Goal: Task Accomplishment & Management: Use online tool/utility

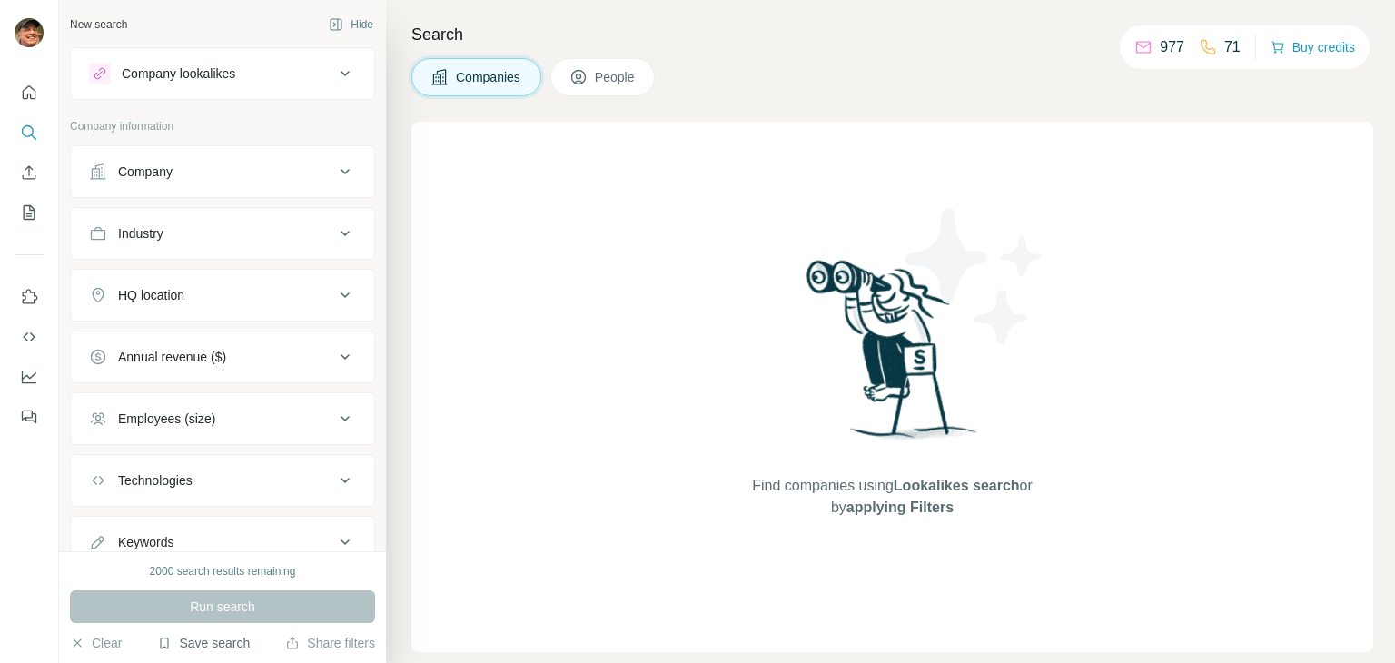
drag, startPoint x: 0, startPoint y: 0, endPoint x: 185, endPoint y: 648, distance: 674.4
click at [187, 648] on button "Save search" at bounding box center [203, 643] width 93 height 18
click at [235, 612] on div "View my saved searches" at bounding box center [254, 611] width 192 height 36
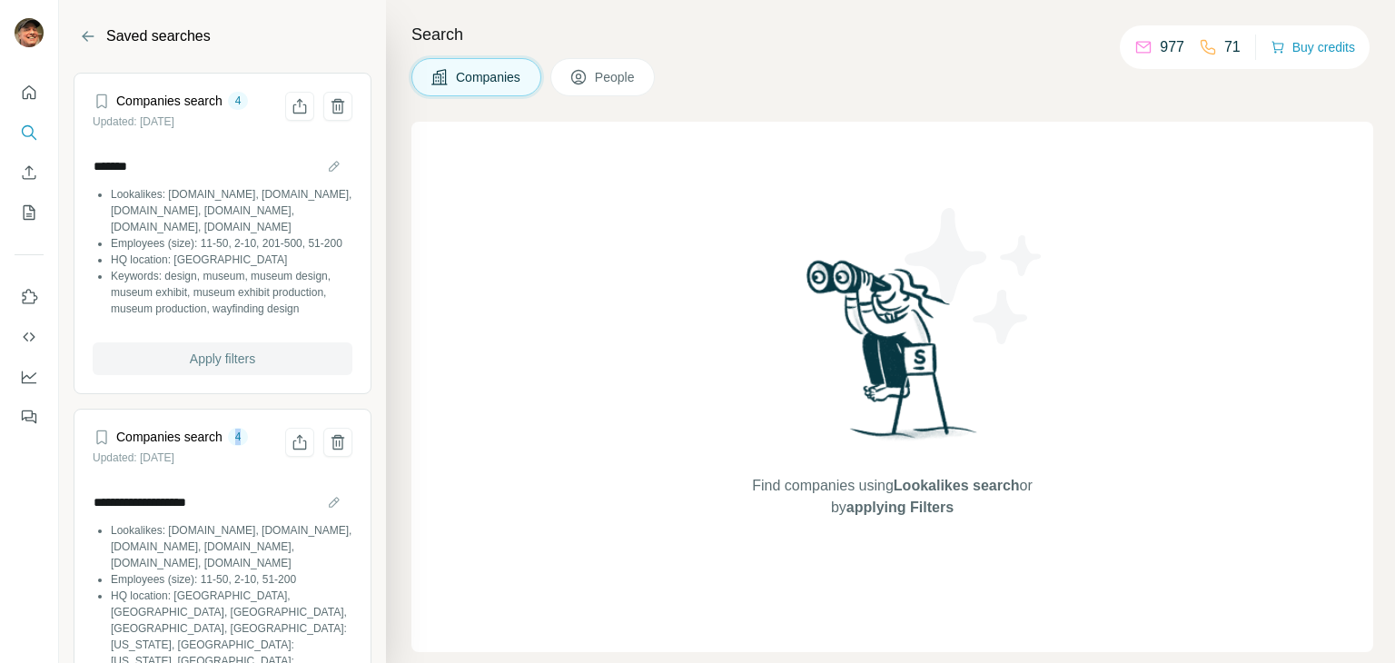
click at [258, 419] on section "**********" at bounding box center [222, 368] width 327 height 590
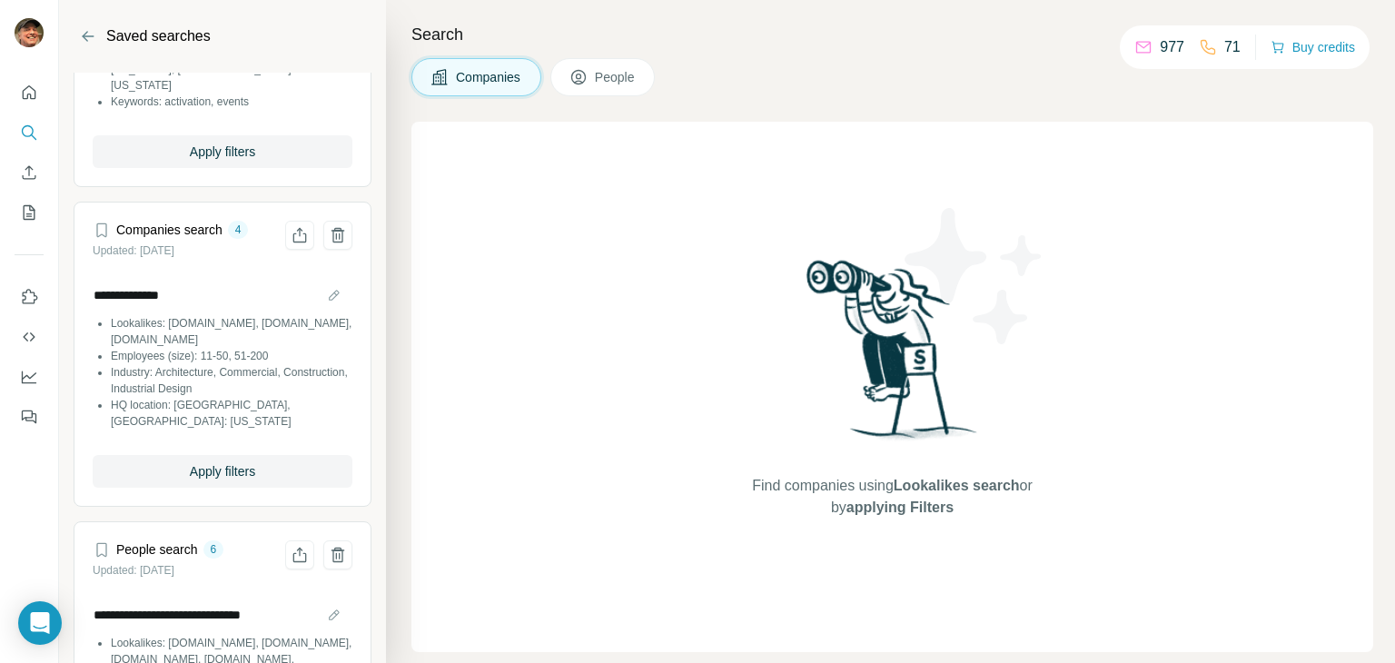
scroll to position [817, 0]
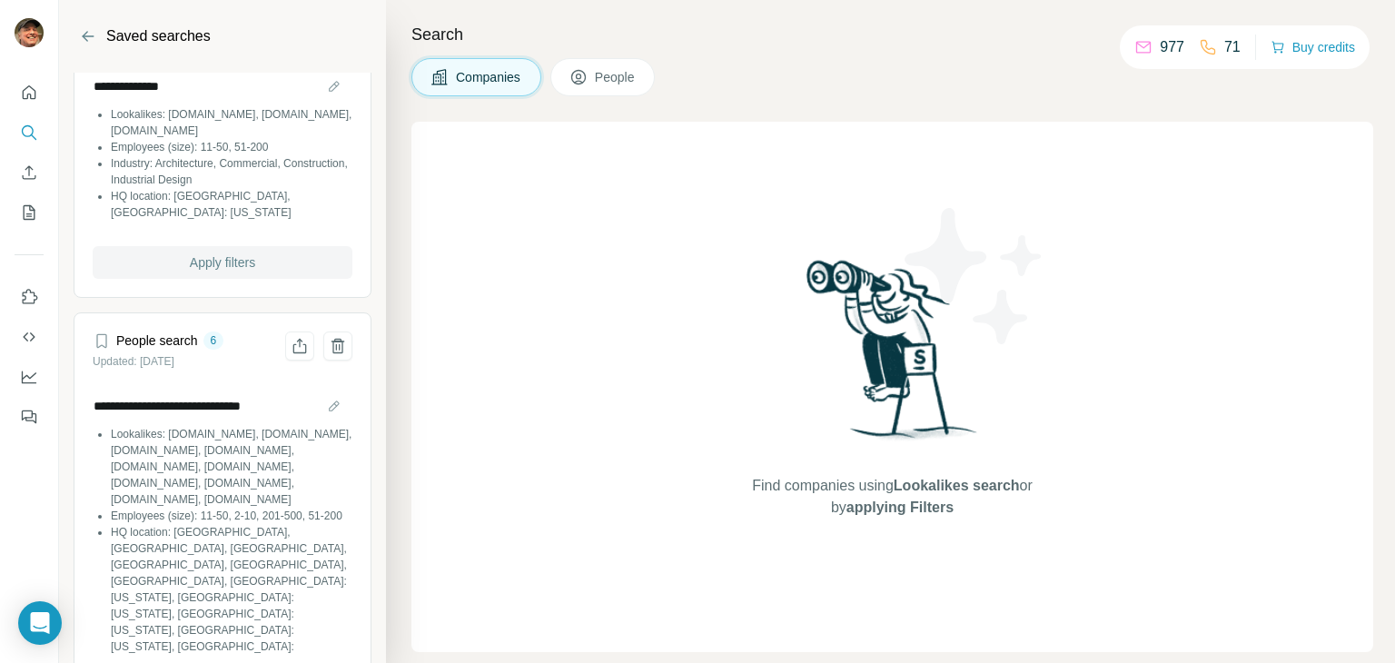
click at [221, 257] on span "Apply filters" at bounding box center [222, 262] width 65 height 18
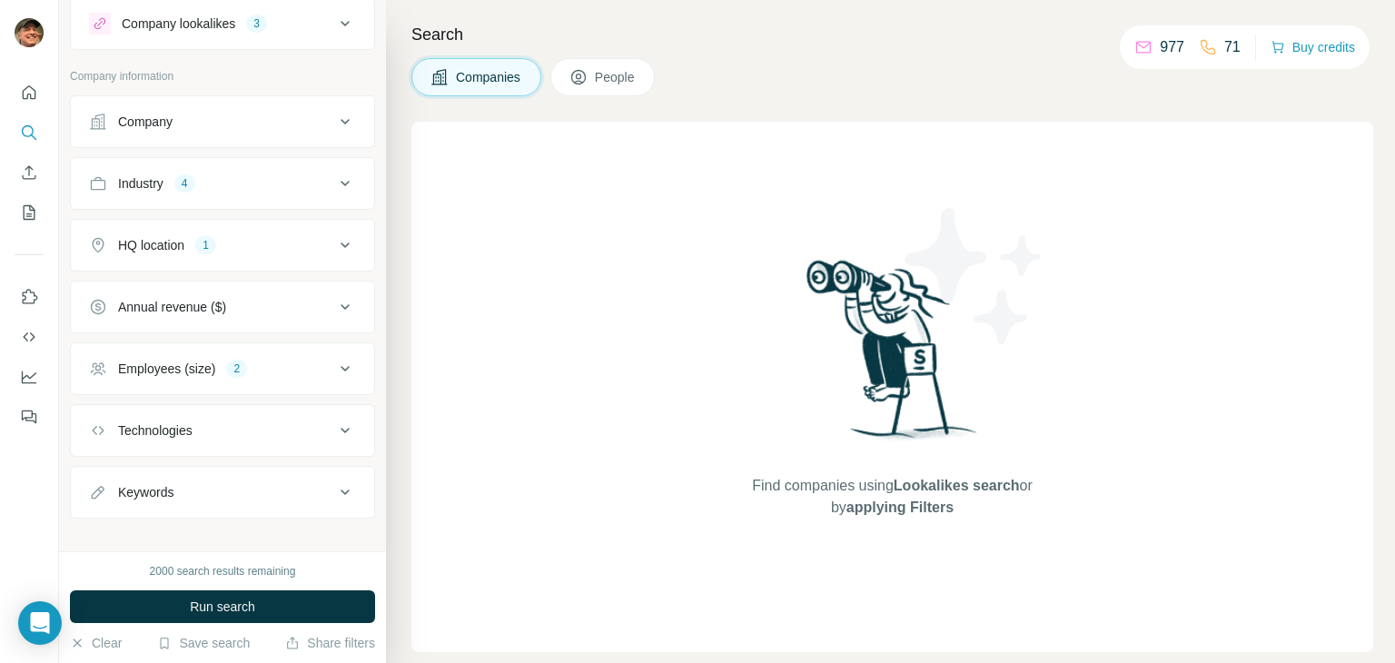
scroll to position [65, 0]
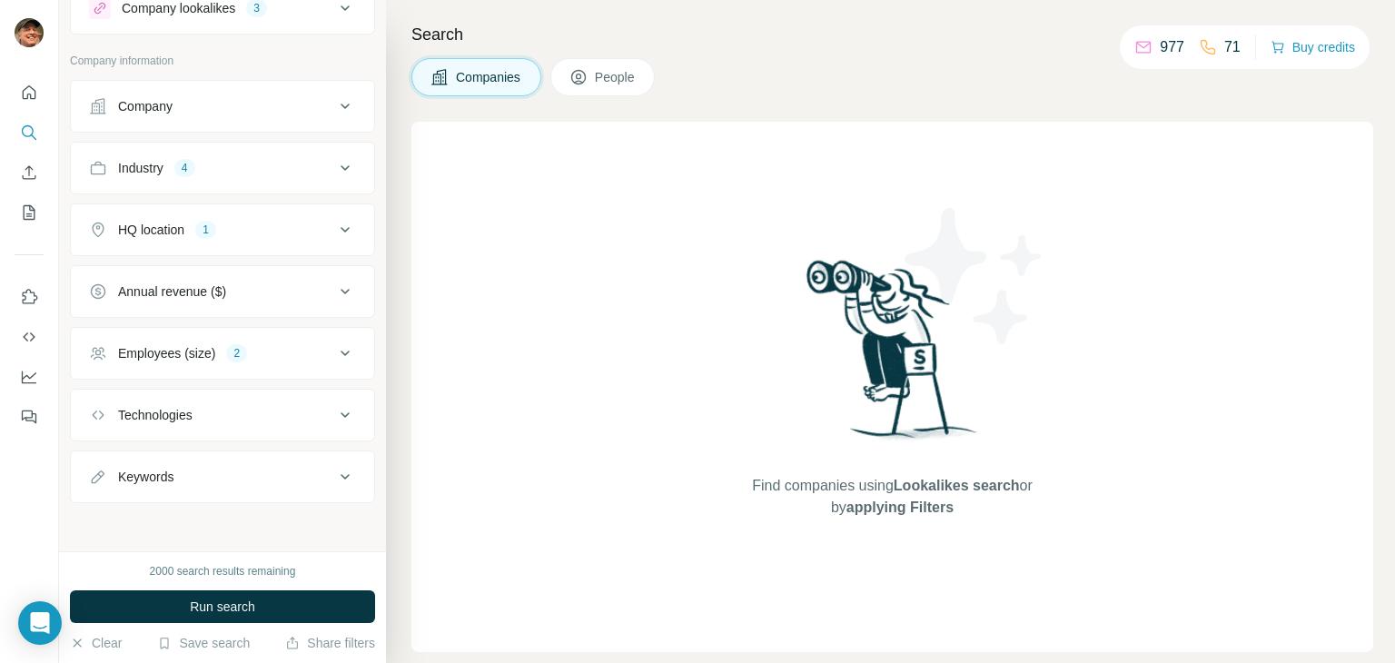
click at [316, 472] on div "Keywords" at bounding box center [211, 477] width 245 height 18
click at [228, 523] on input "text" at bounding box center [204, 522] width 231 height 33
type input "*****"
type input "**********"
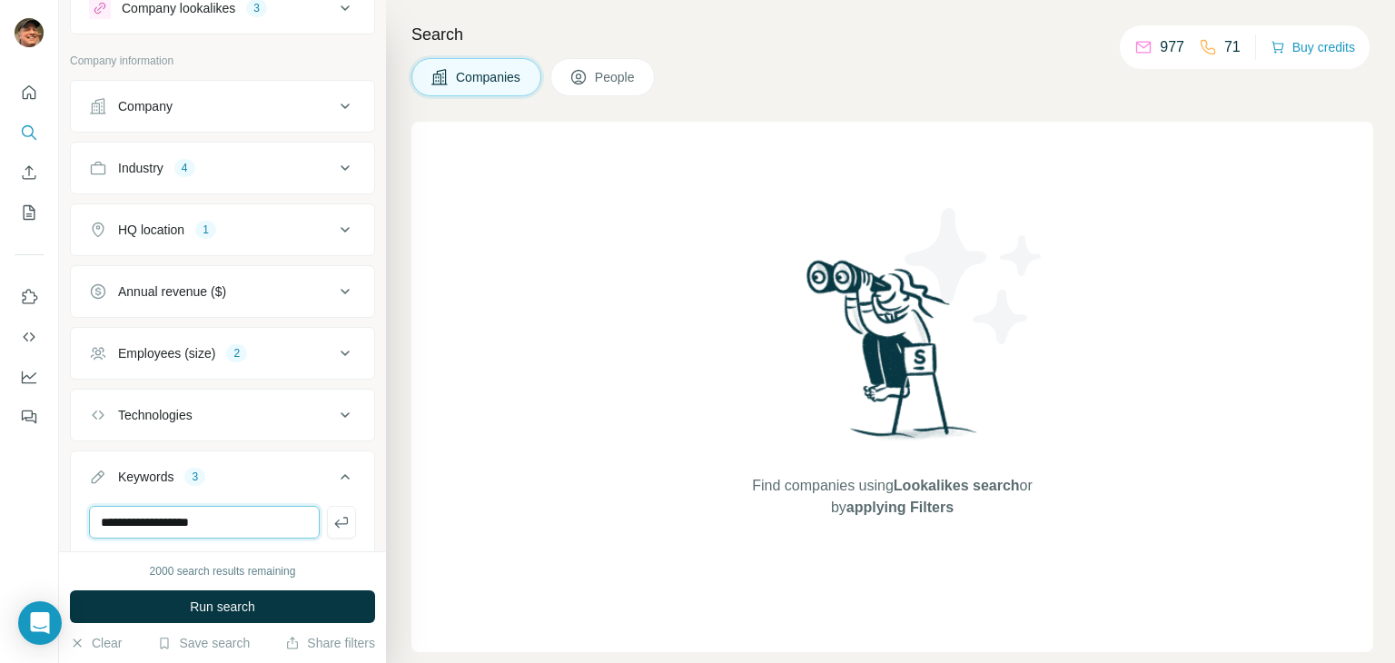
type input "**********"
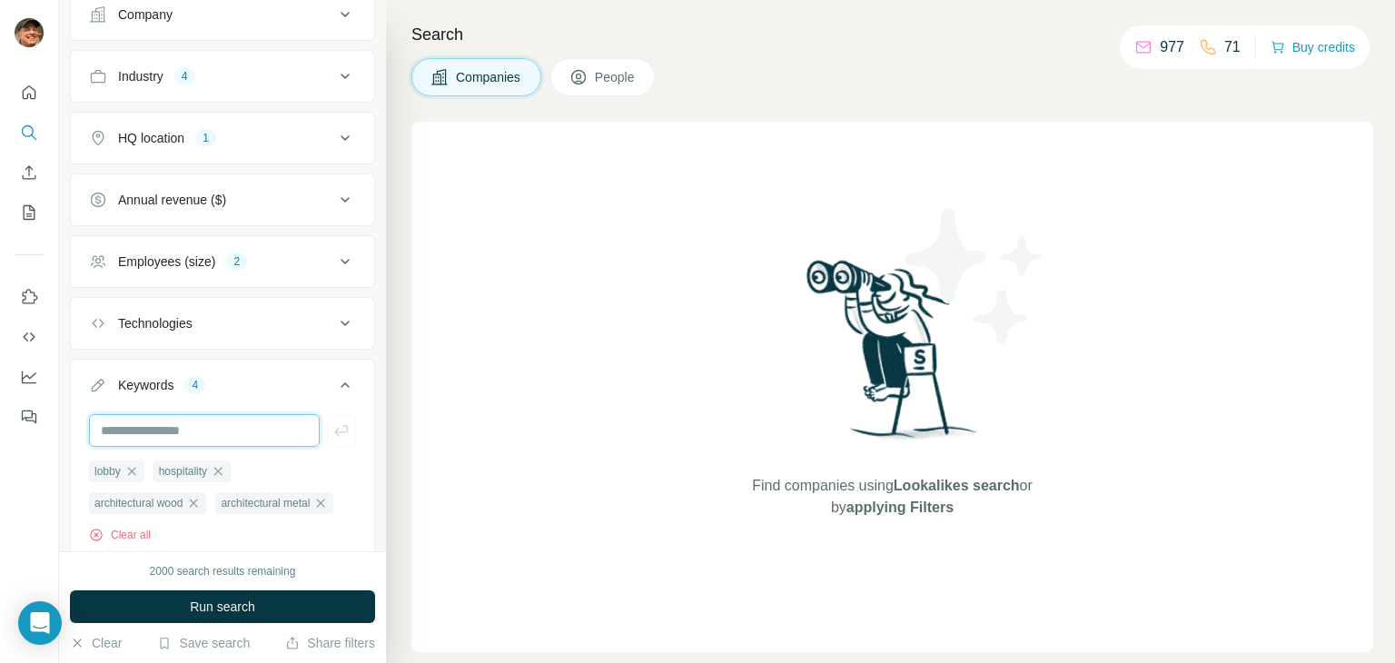
scroll to position [250, 0]
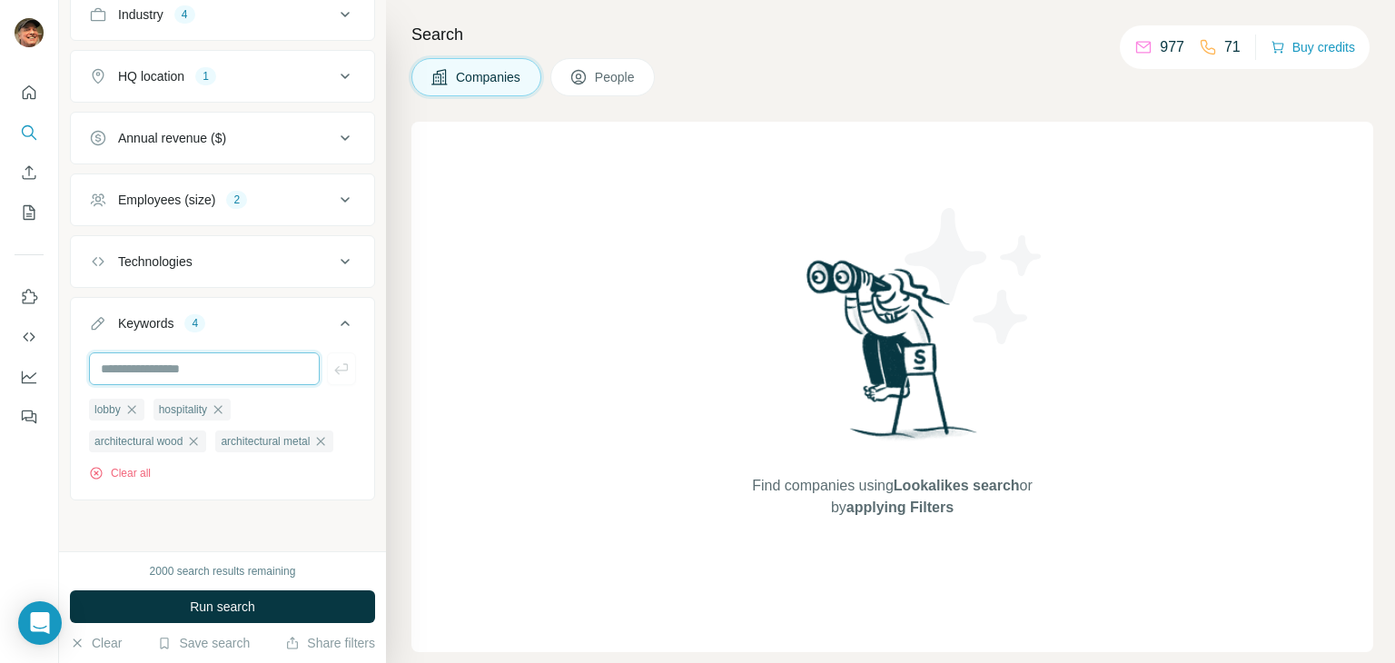
click at [215, 352] on input "text" at bounding box center [204, 368] width 231 height 33
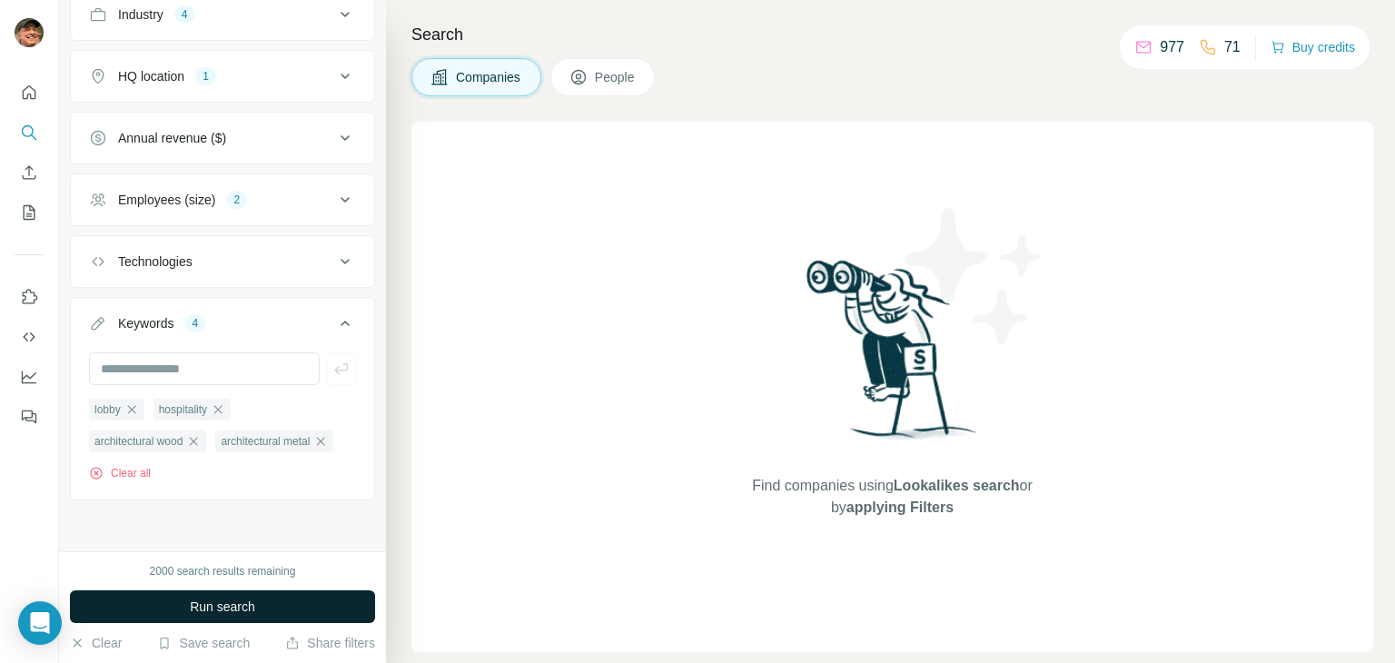
click at [252, 609] on span "Run search" at bounding box center [222, 607] width 65 height 18
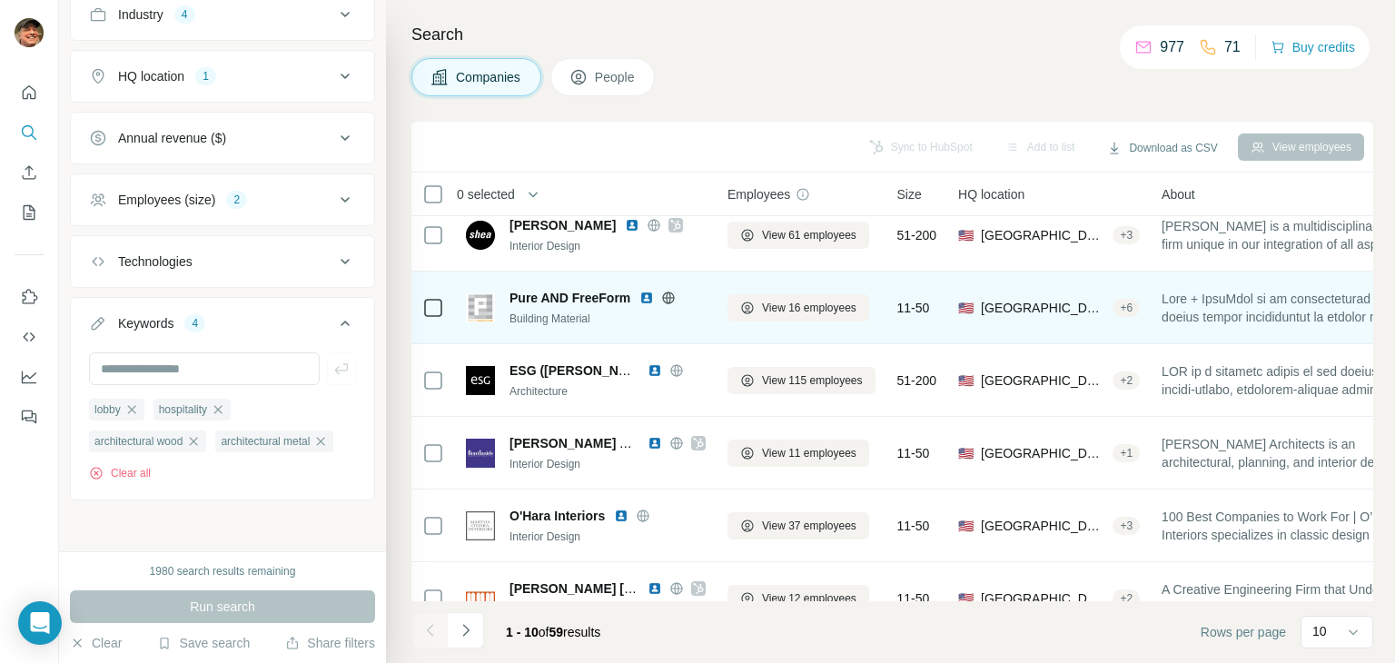
scroll to position [182, 0]
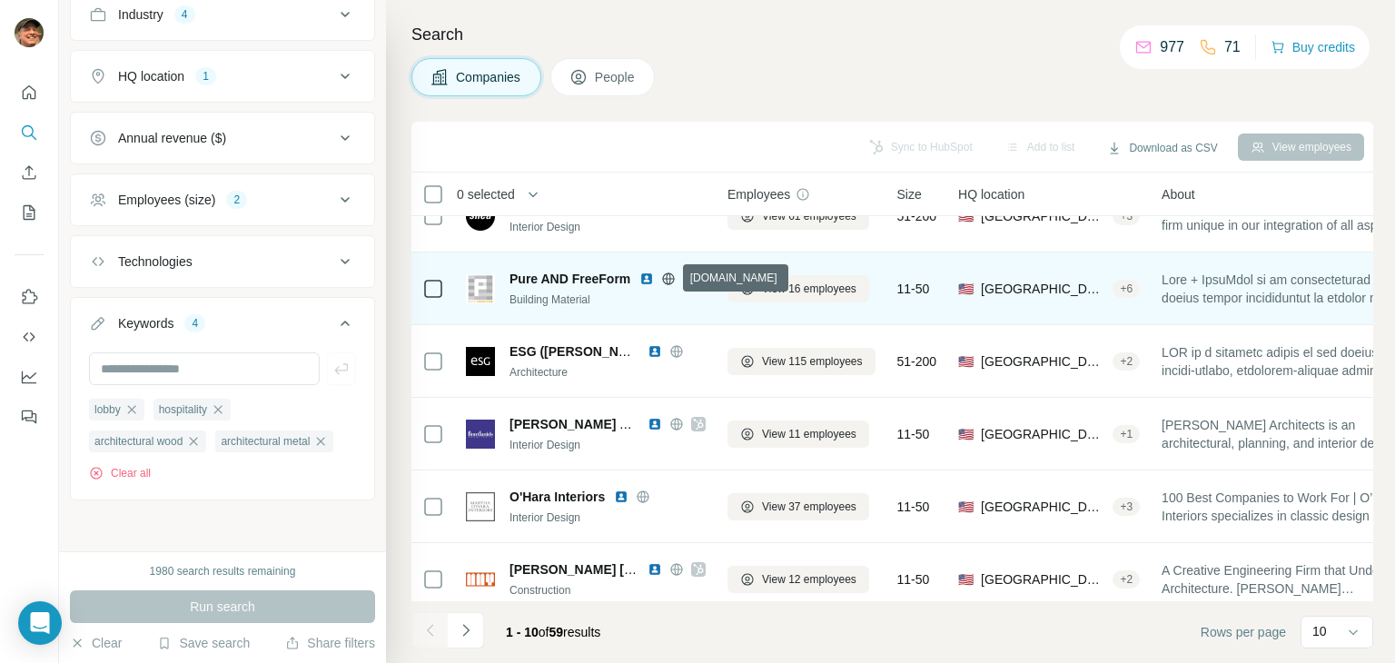
click at [665, 278] on icon at bounding box center [668, 279] width 15 height 15
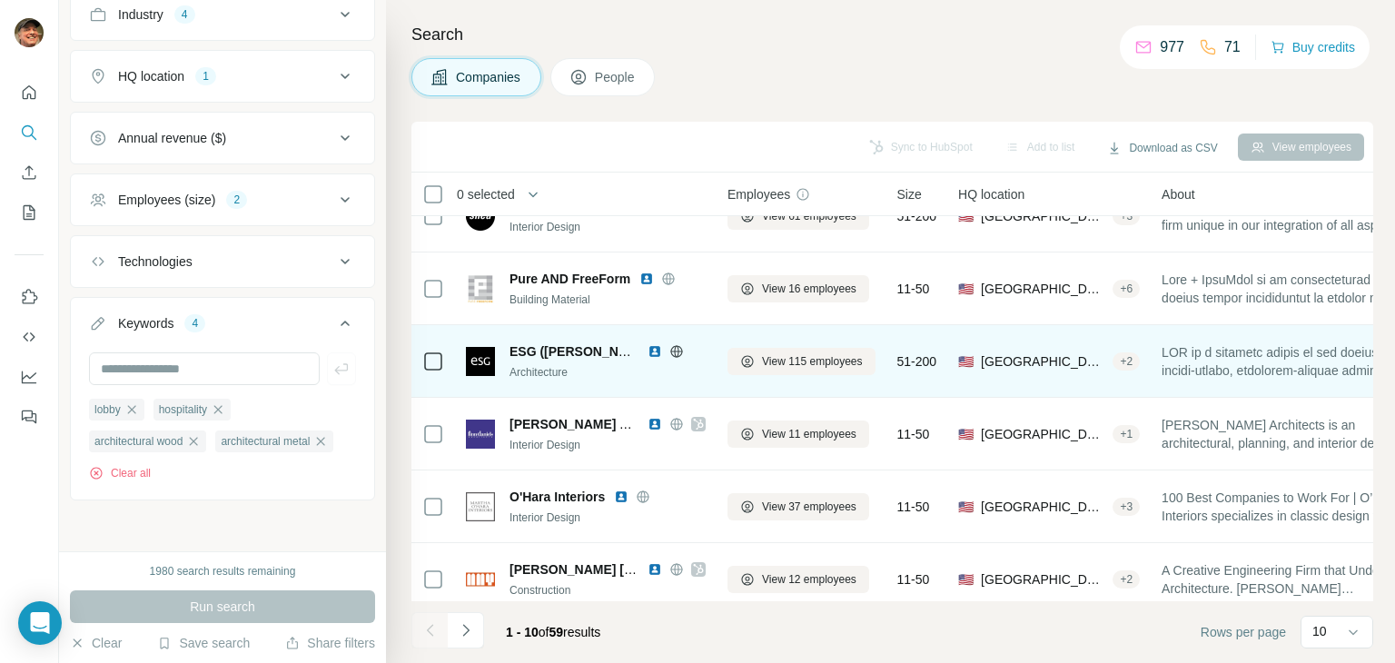
click at [677, 349] on icon at bounding box center [676, 351] width 15 height 15
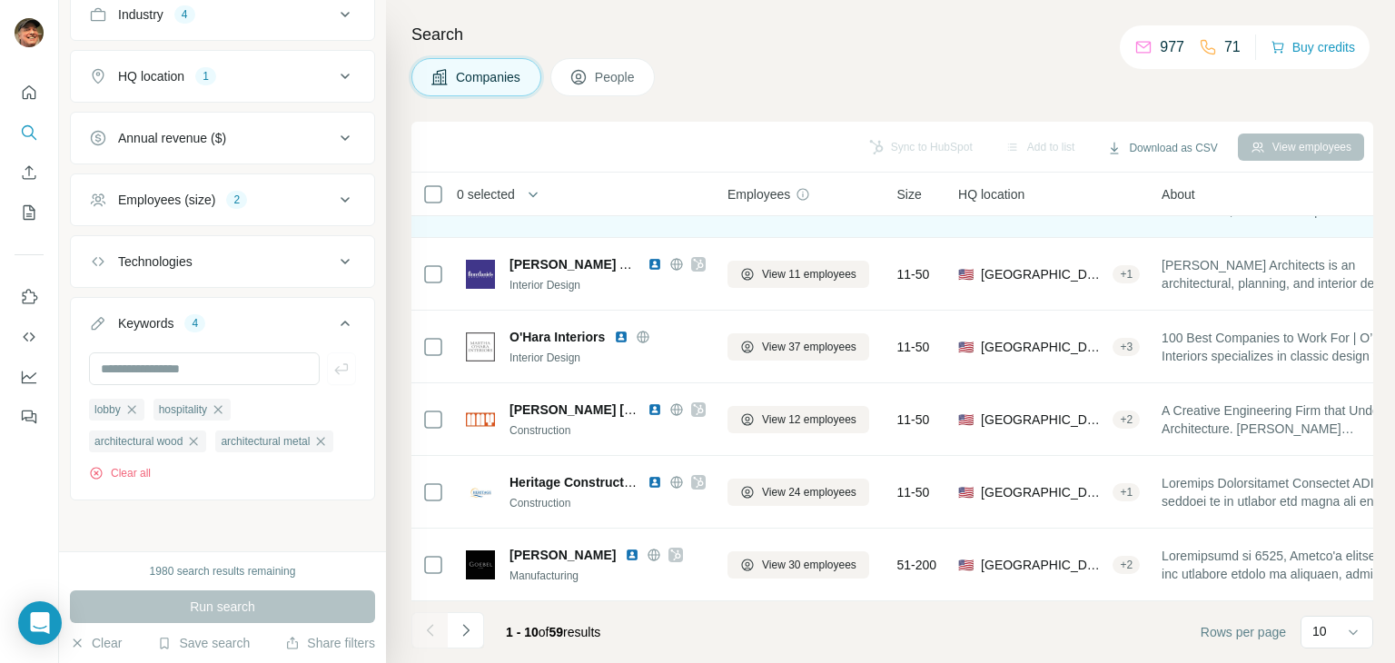
scroll to position [351, 0]
click at [1333, 620] on div "10" at bounding box center [1334, 632] width 45 height 31
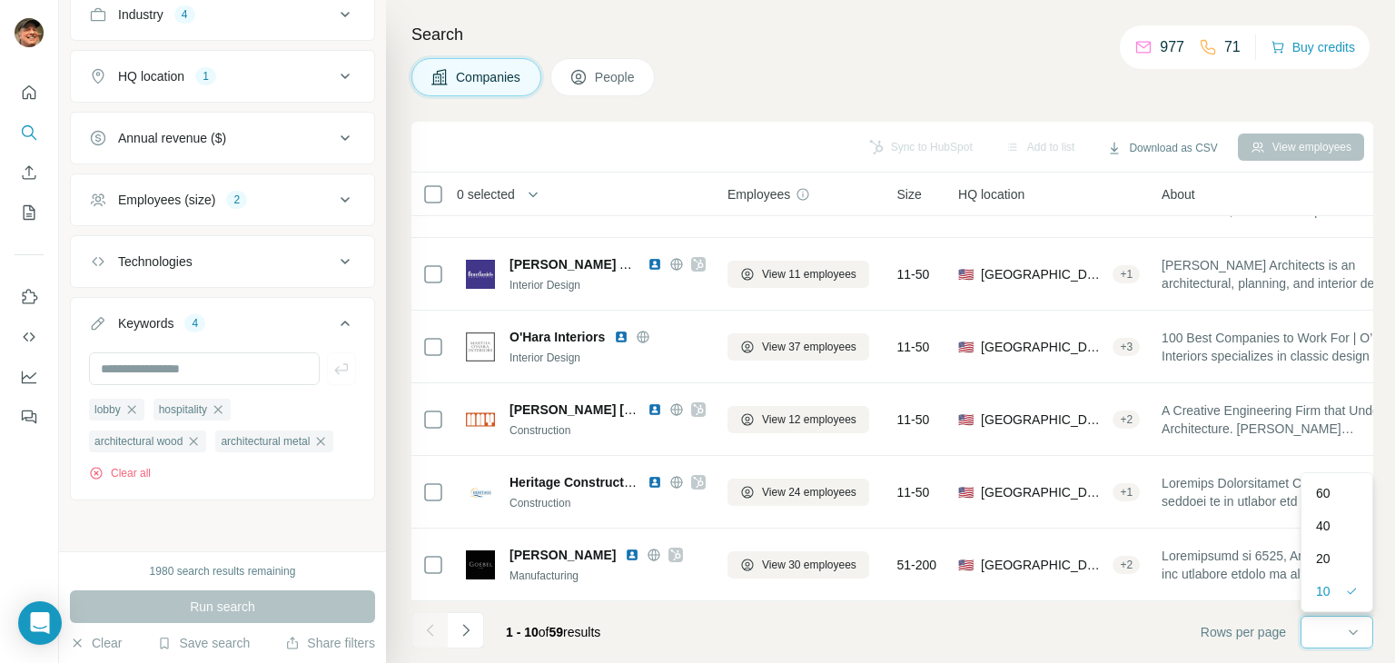
scroll to position [0, 0]
click at [1326, 493] on p "60" at bounding box center [1323, 493] width 15 height 18
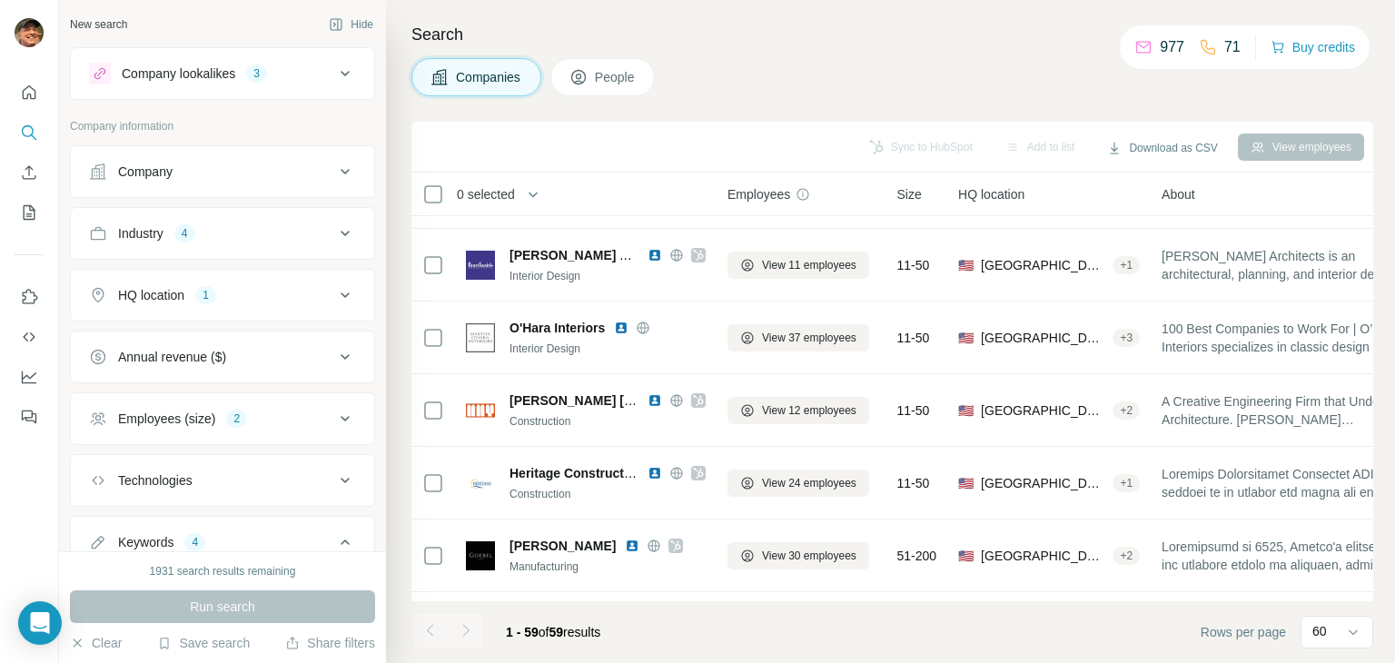
click at [324, 56] on button "Company lookalikes 3" at bounding box center [222, 74] width 303 height 44
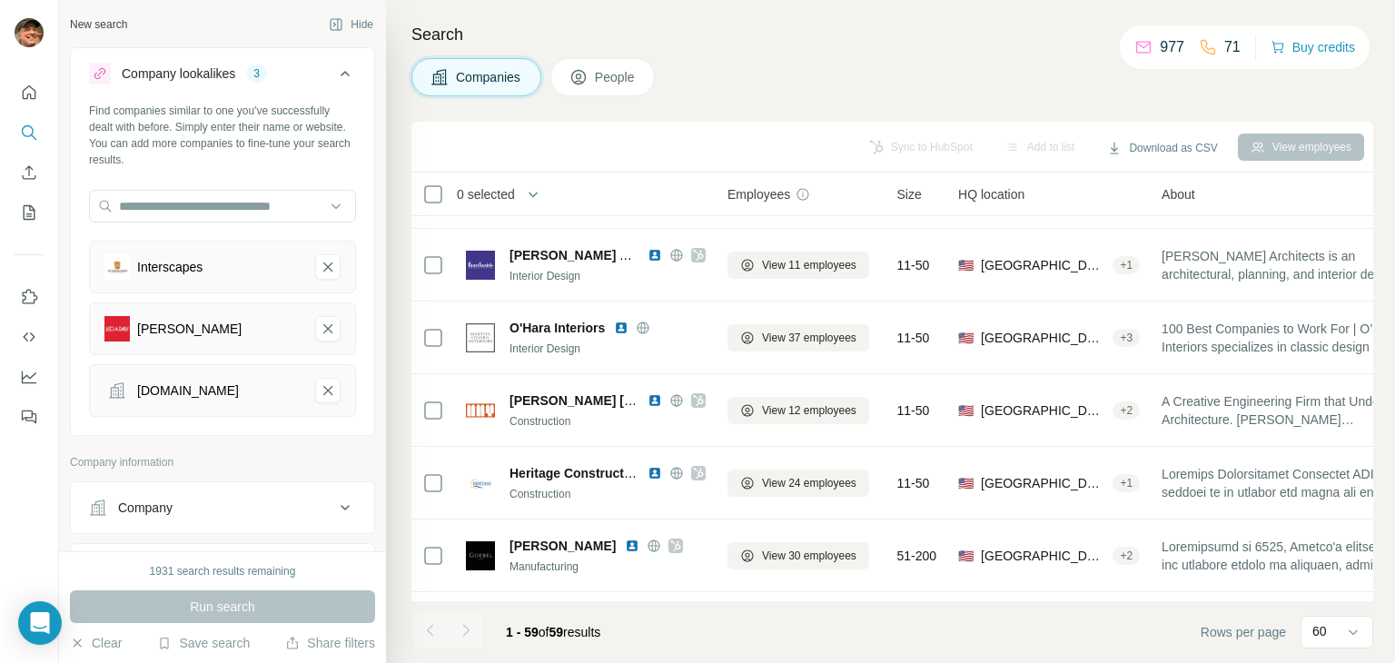
click at [334, 67] on icon at bounding box center [345, 74] width 22 height 22
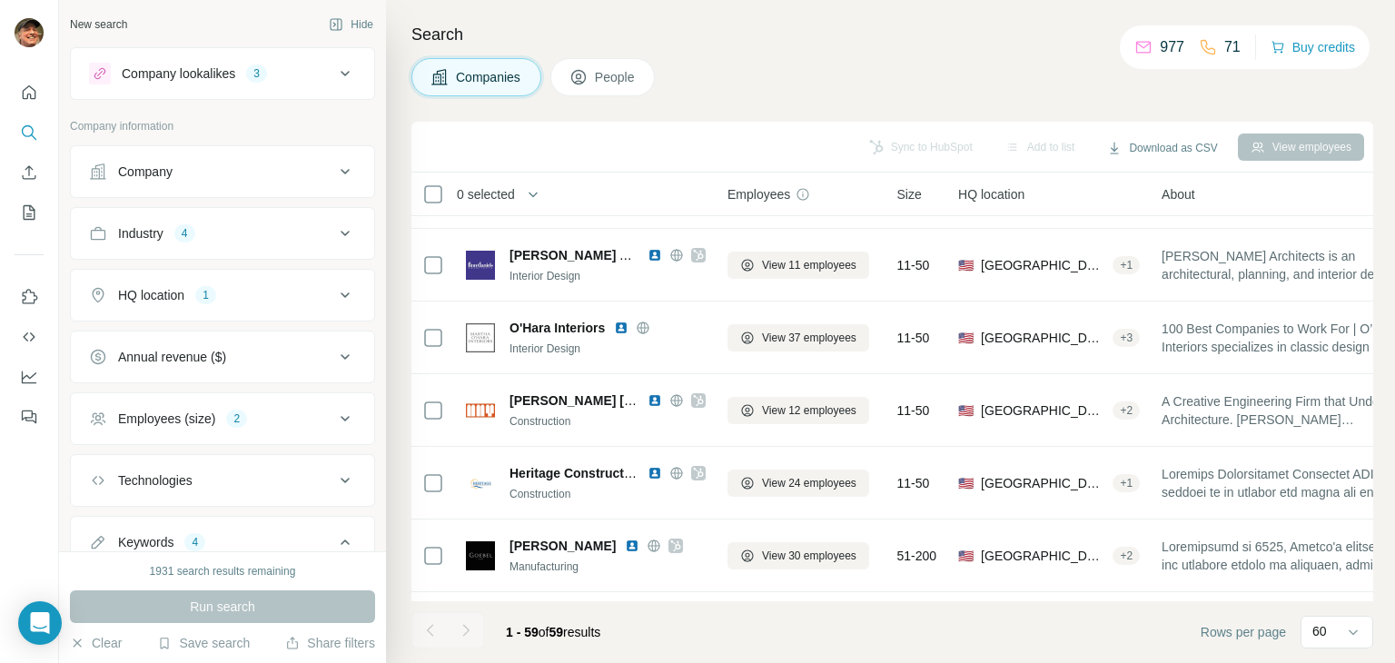
click at [305, 230] on div "Industry 4" at bounding box center [211, 233] width 245 height 18
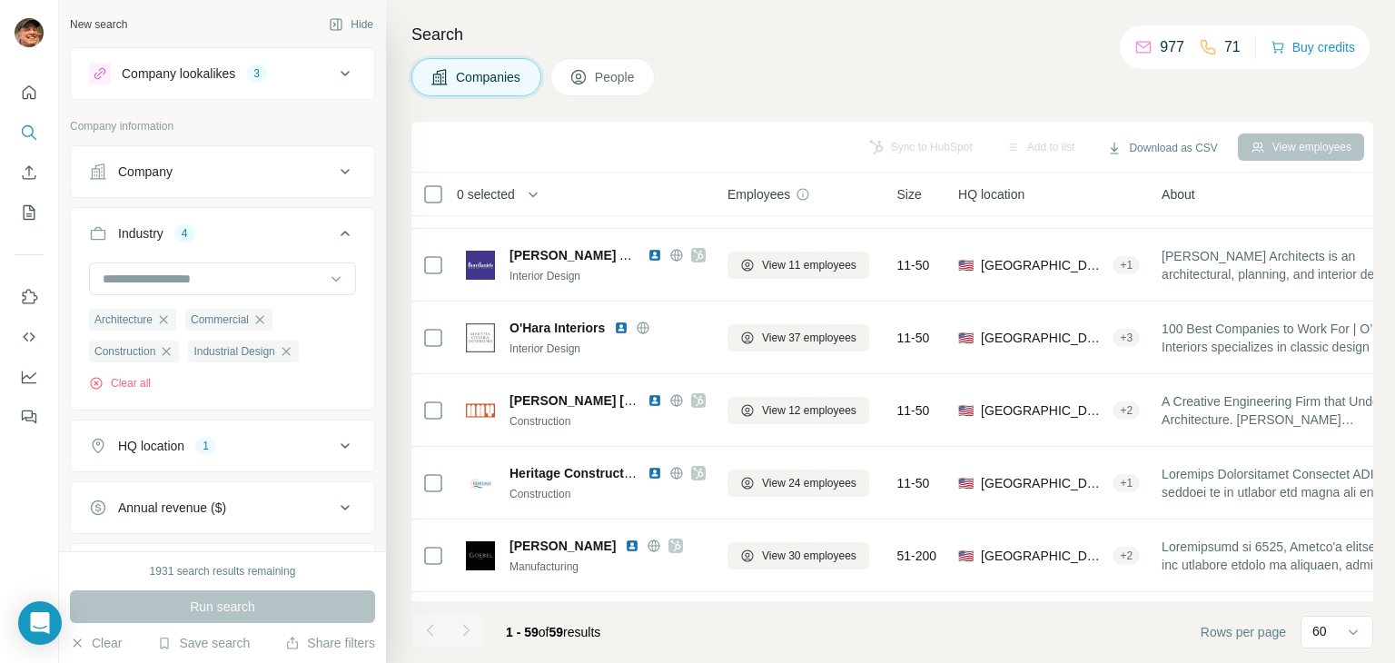
click at [305, 230] on div "Industry 4" at bounding box center [211, 233] width 245 height 18
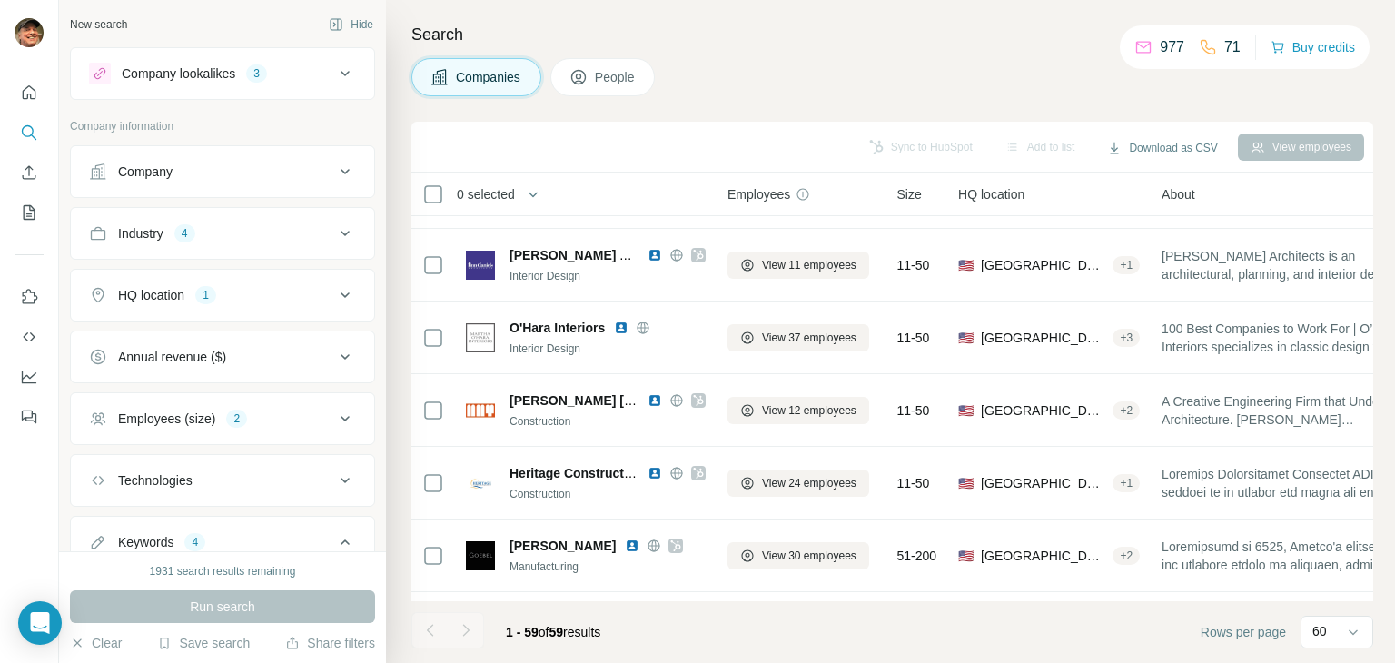
click at [302, 292] on div "HQ location 1" at bounding box center [211, 295] width 245 height 18
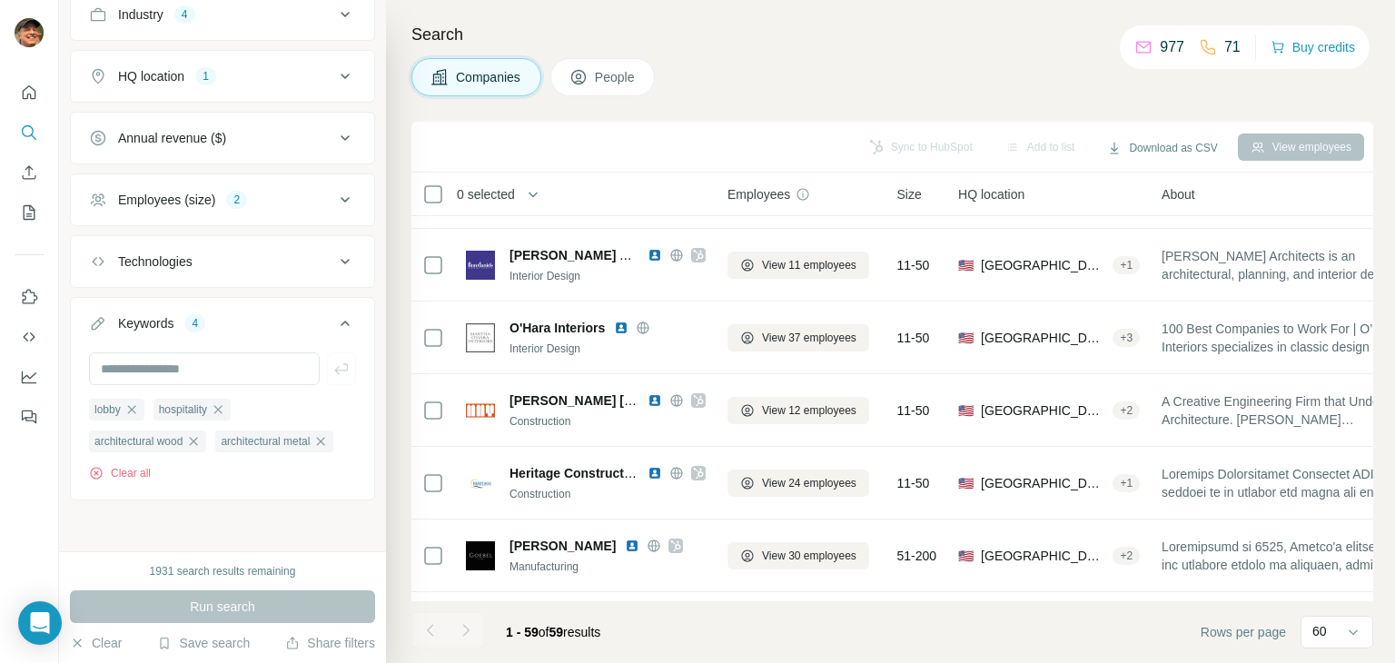
scroll to position [250, 0]
click at [246, 611] on div "Run search" at bounding box center [222, 606] width 305 height 33
click at [236, 352] on input "text" at bounding box center [204, 368] width 231 height 33
type input "**********"
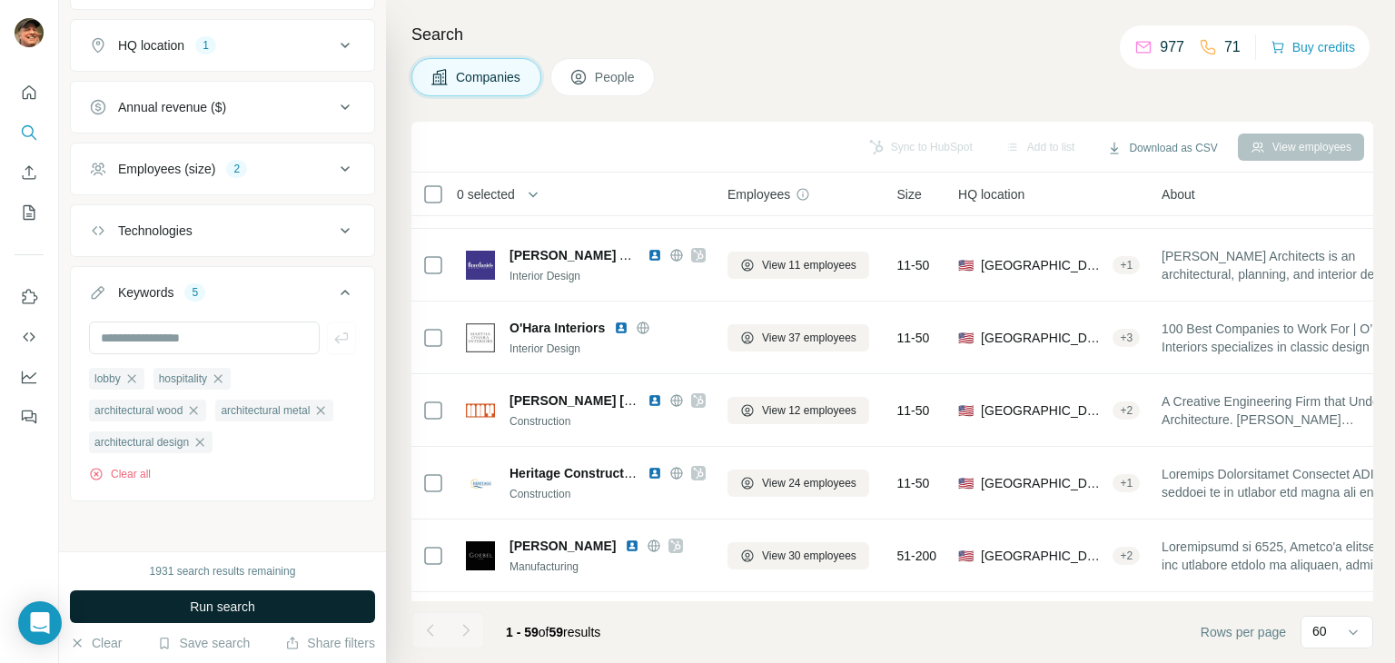
click at [225, 600] on span "Run search" at bounding box center [222, 607] width 65 height 18
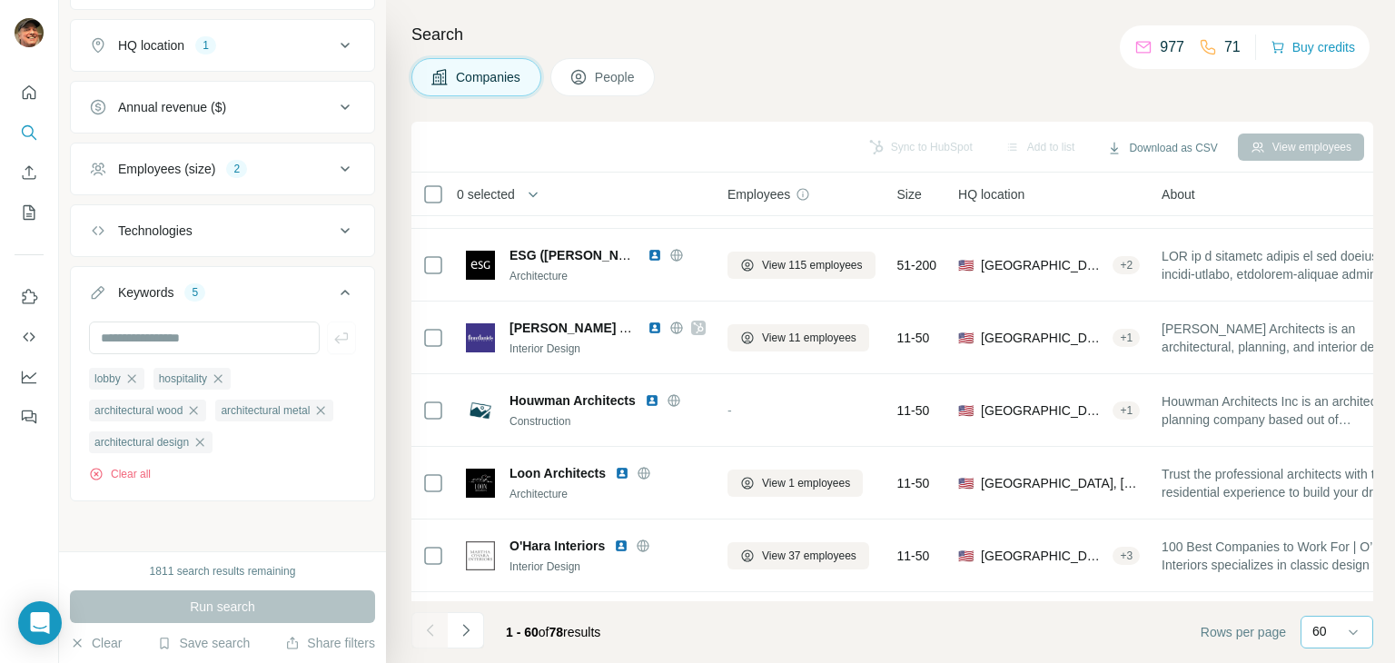
click at [1328, 637] on div "60" at bounding box center [1334, 631] width 45 height 18
drag, startPoint x: 1064, startPoint y: 615, endPoint x: 978, endPoint y: 618, distance: 85.4
click at [1037, 615] on footer "1 - 60 of 78 results Rows per page 60" at bounding box center [892, 632] width 962 height 62
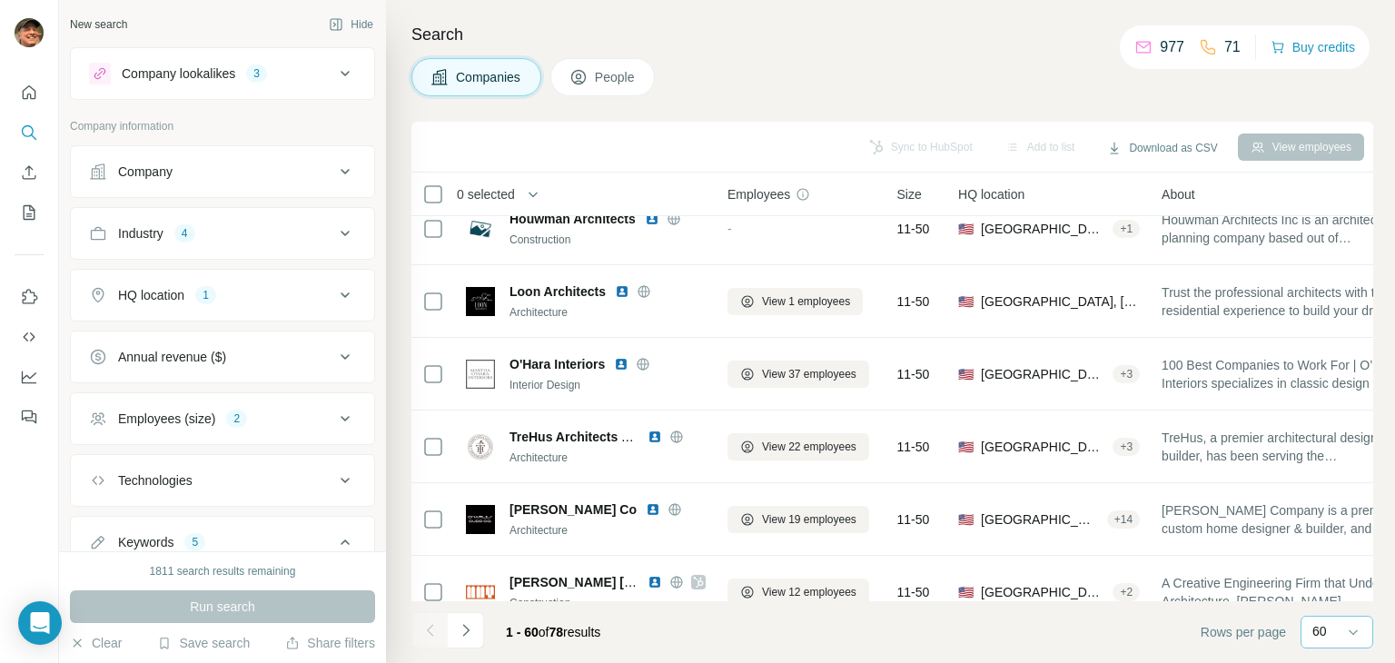
click at [276, 411] on div "Employees (size) 2" at bounding box center [211, 419] width 245 height 18
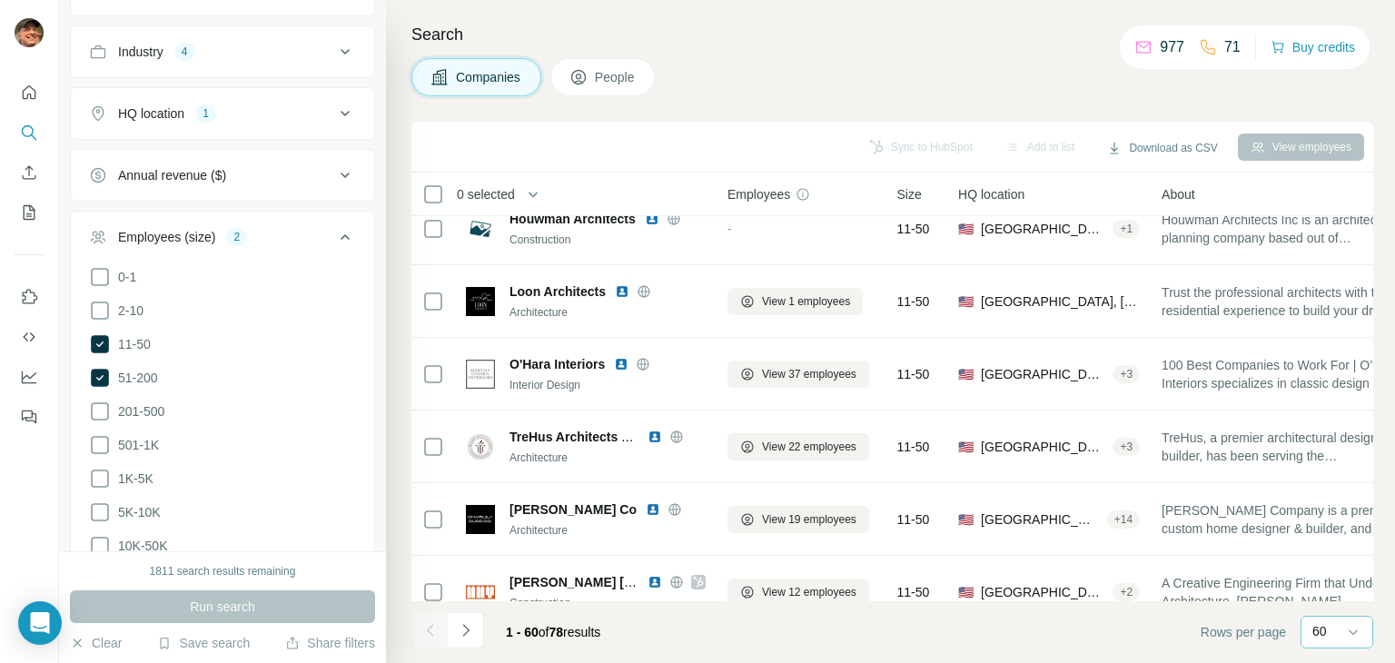
scroll to position [91, 0]
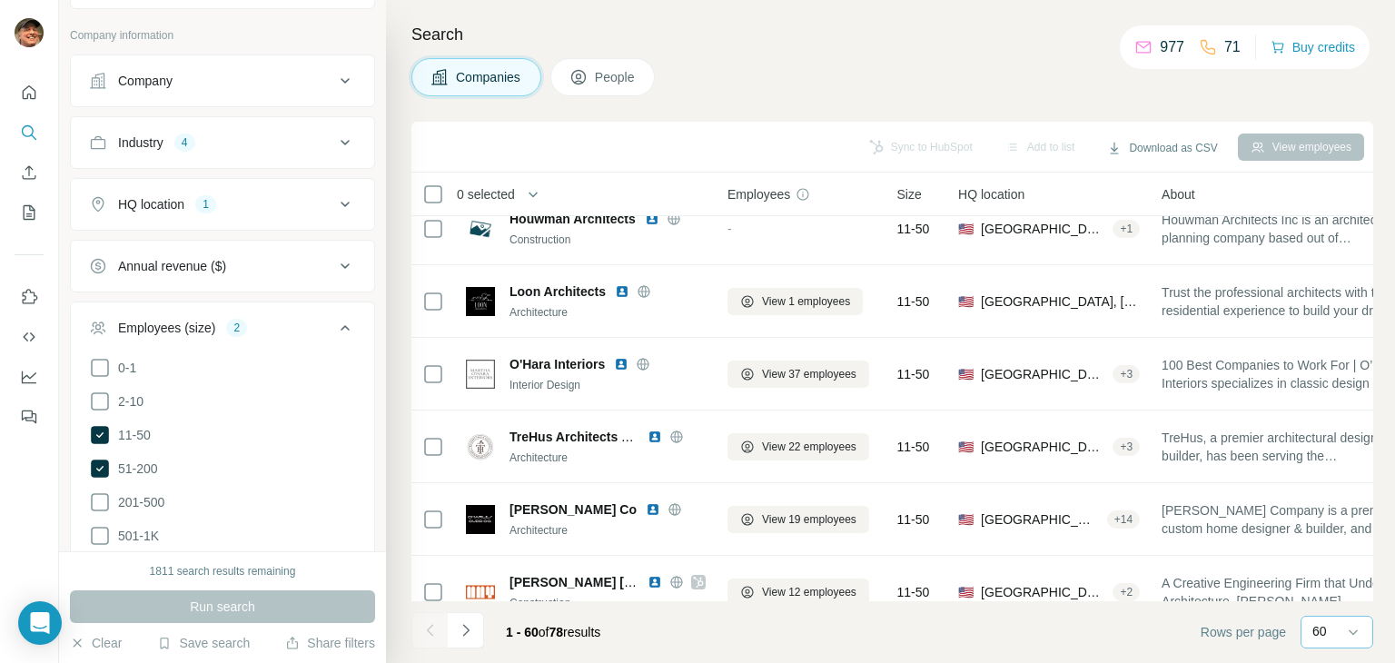
click at [247, 159] on button "Industry 4" at bounding box center [222, 143] width 303 height 44
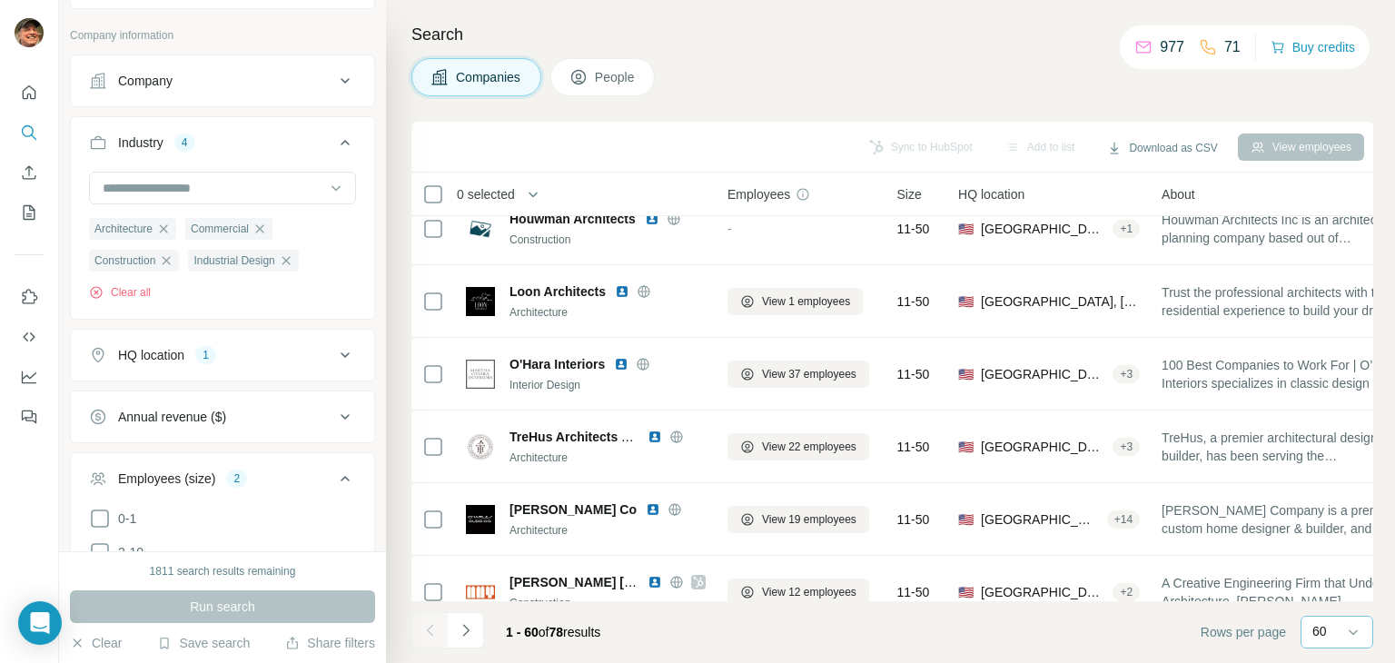
click at [289, 142] on div "Industry 4" at bounding box center [211, 143] width 245 height 18
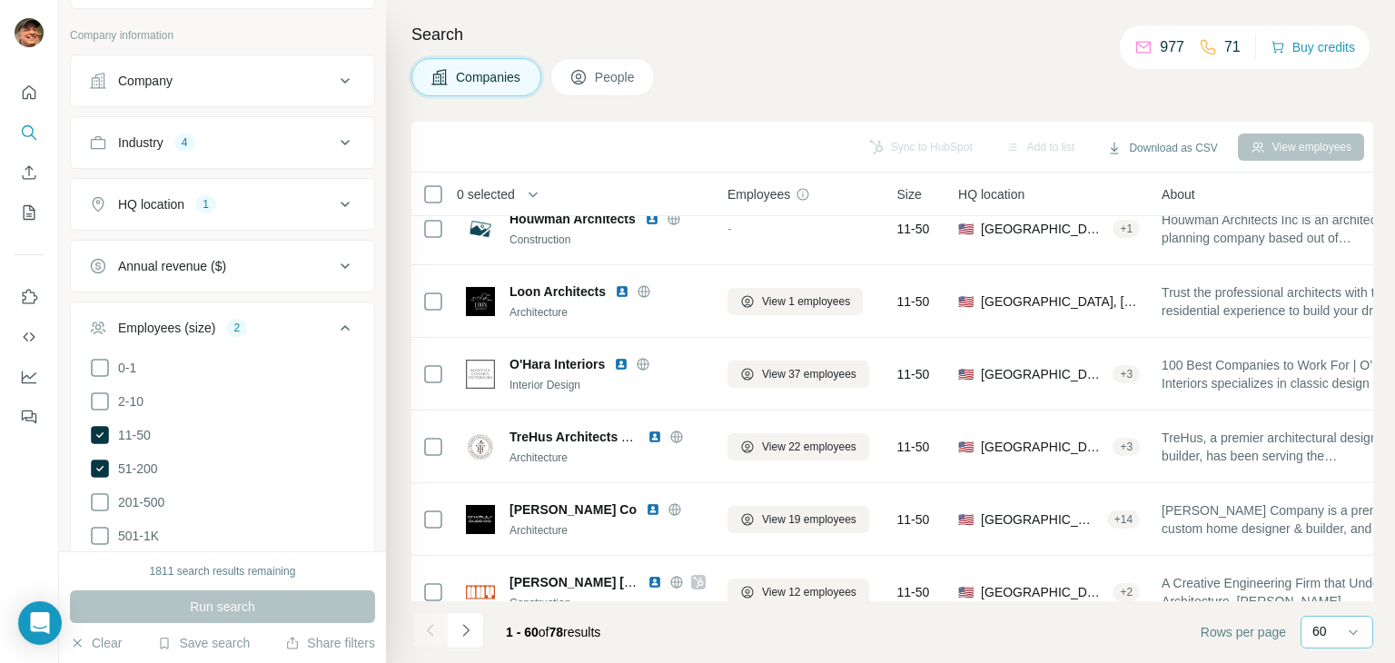
click at [288, 195] on div "HQ location 1" at bounding box center [211, 204] width 245 height 18
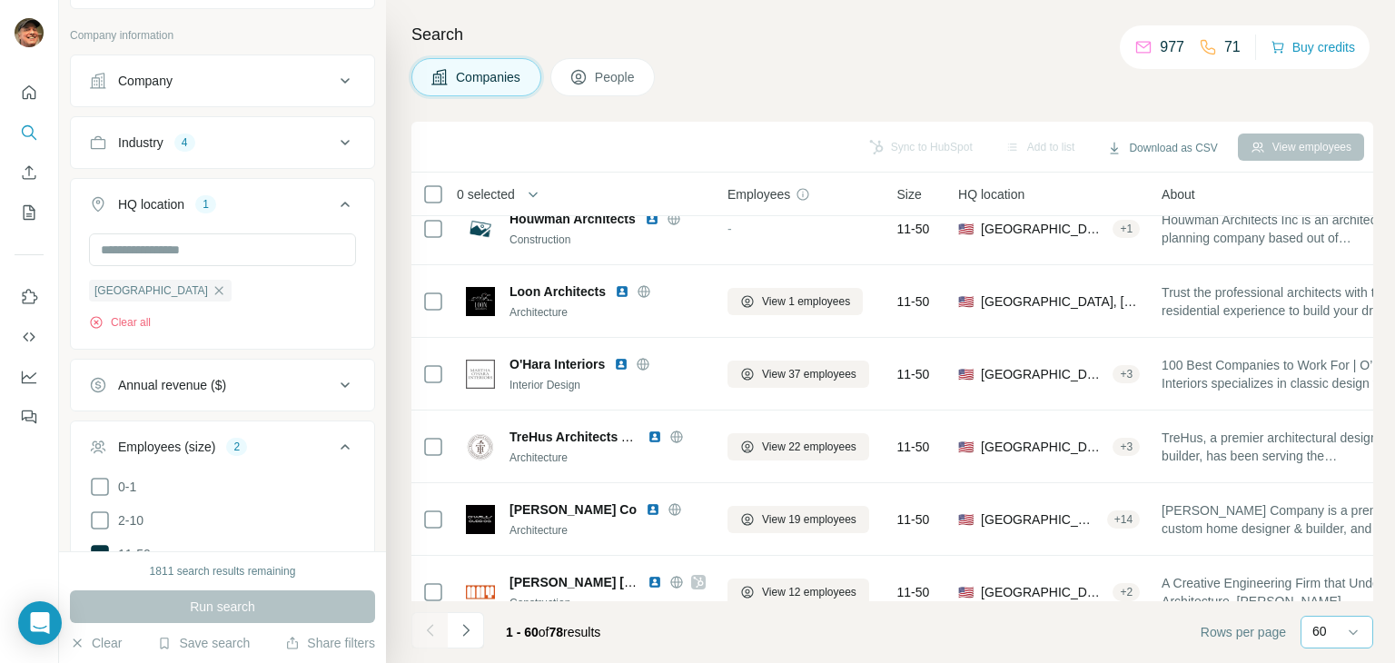
click at [288, 195] on div "HQ location 1" at bounding box center [211, 204] width 245 height 18
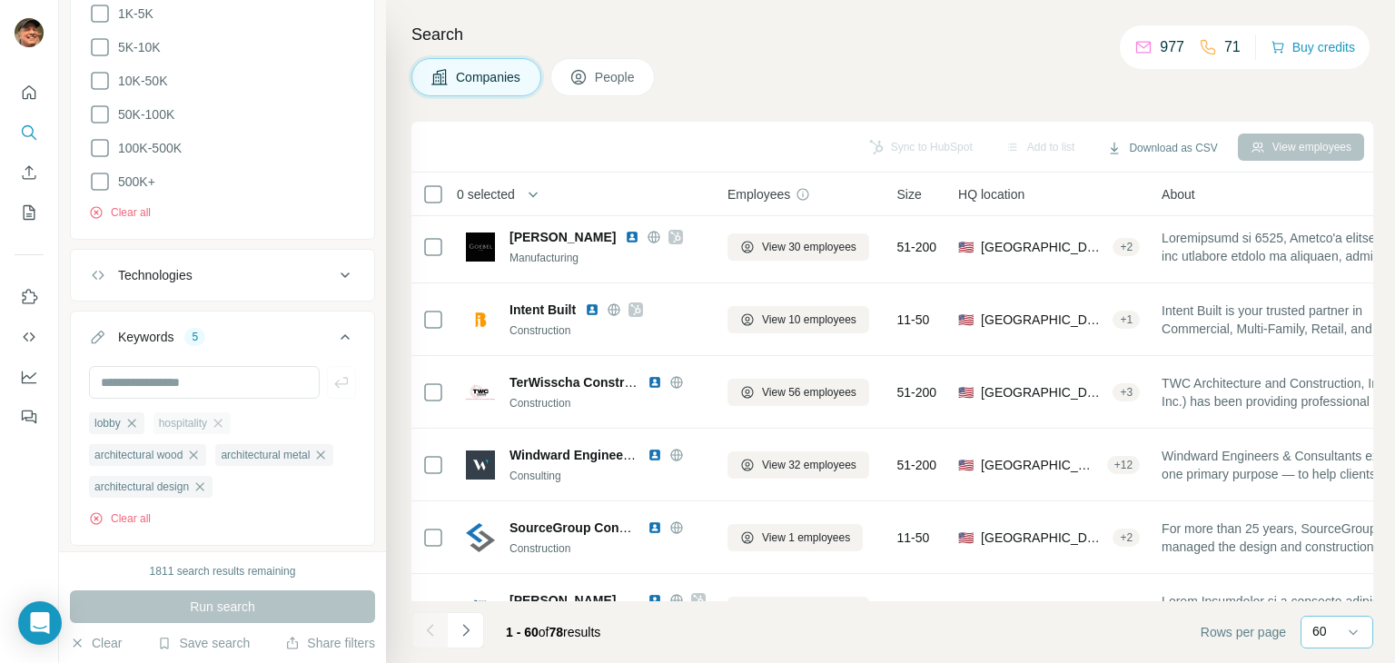
scroll to position [721, 0]
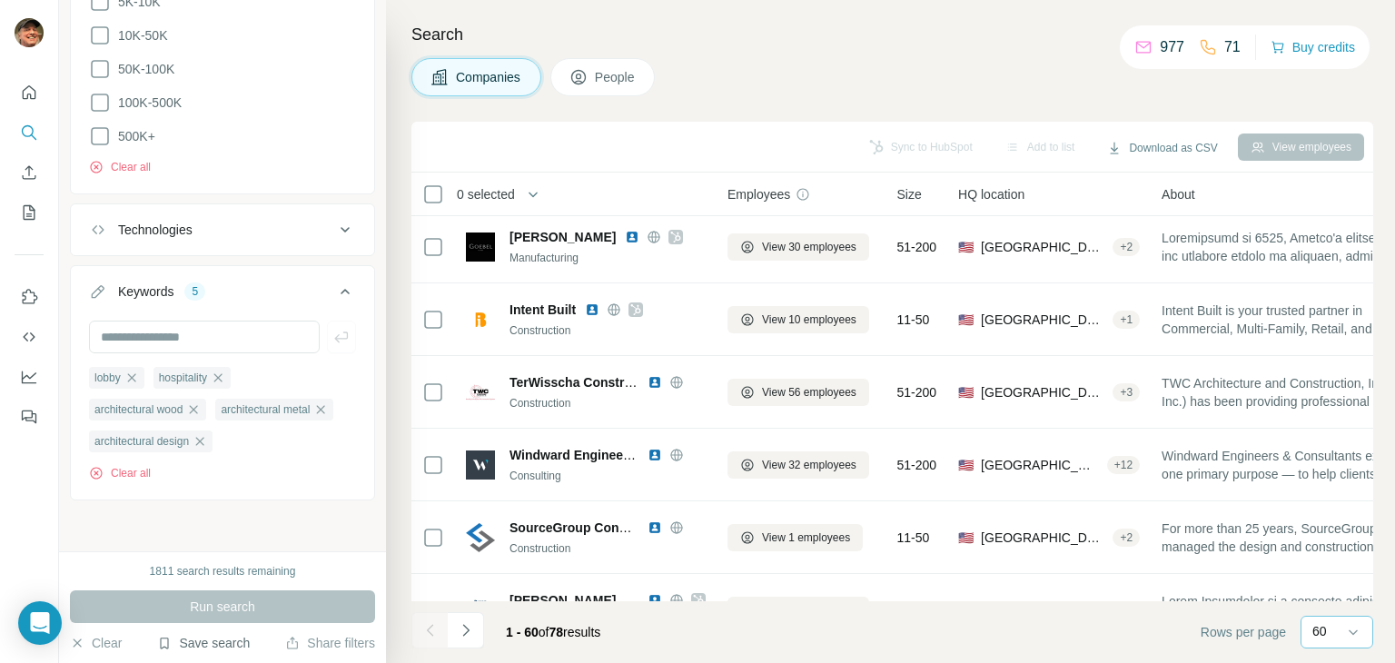
click at [233, 644] on button "Save search" at bounding box center [203, 643] width 93 height 18
click at [248, 614] on div "View my saved searches" at bounding box center [254, 611] width 192 height 36
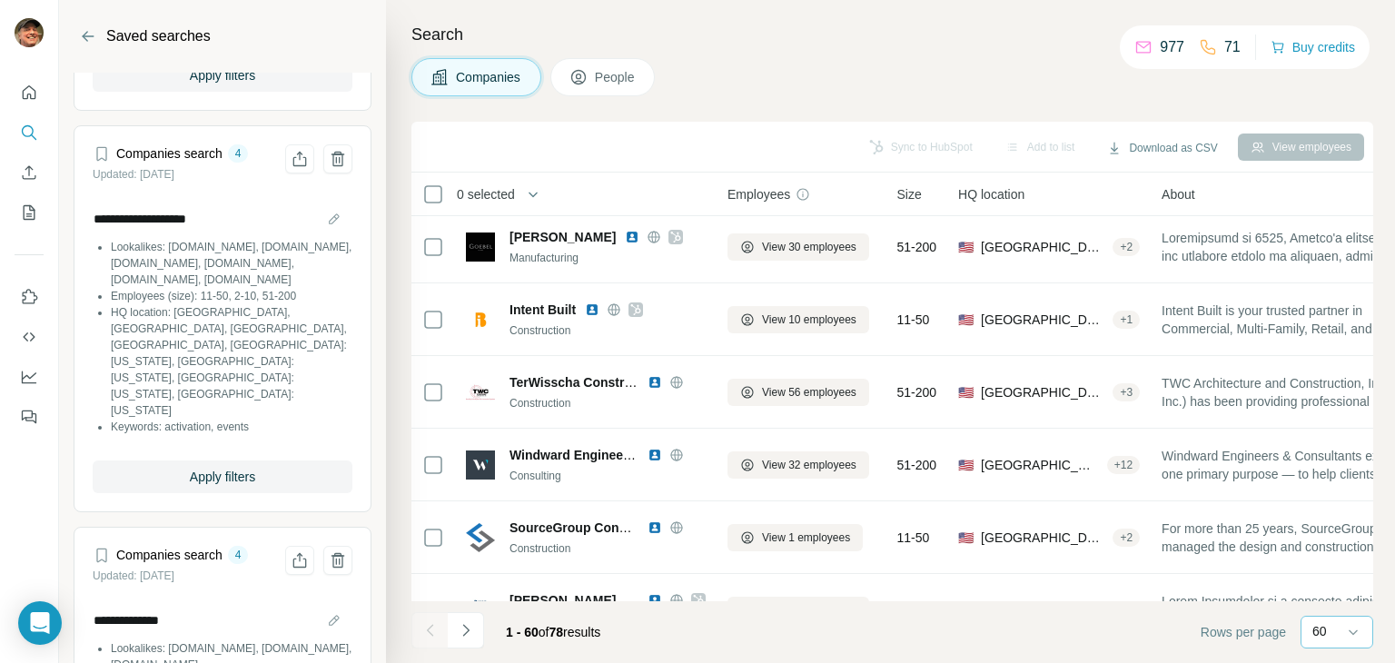
scroll to position [363, 0]
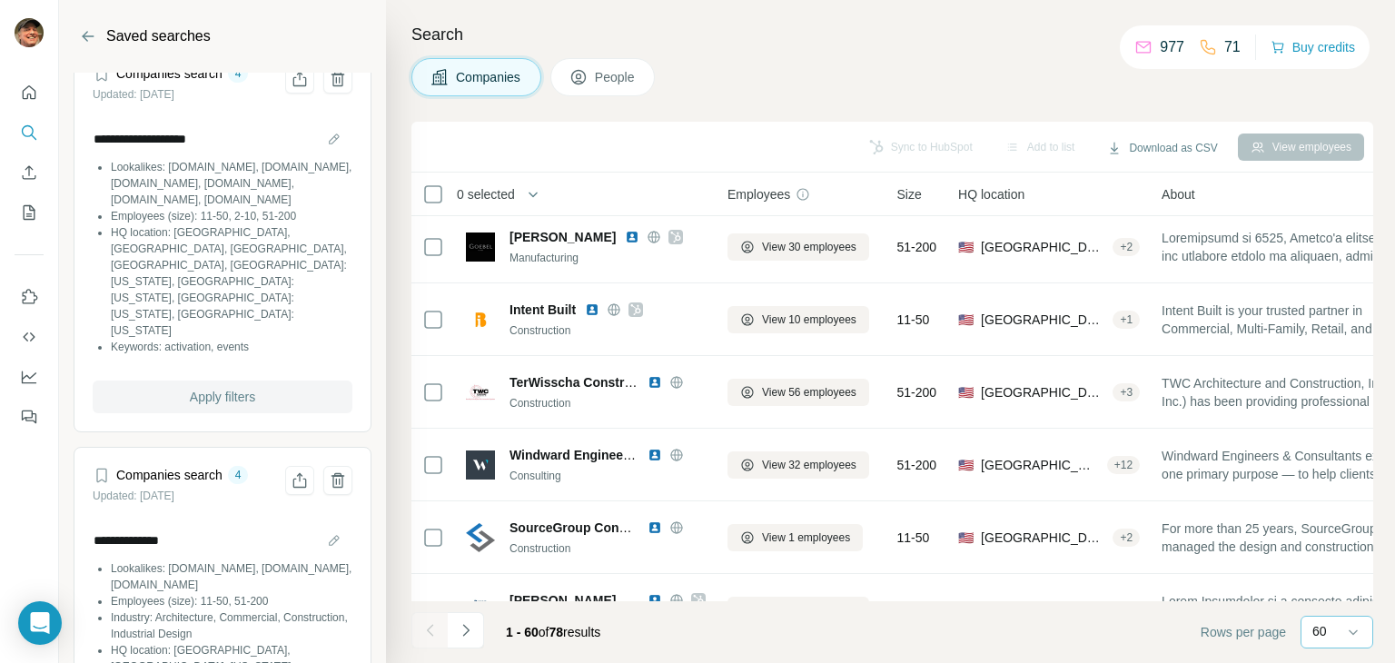
click at [236, 388] on span "Apply filters" at bounding box center [222, 397] width 65 height 18
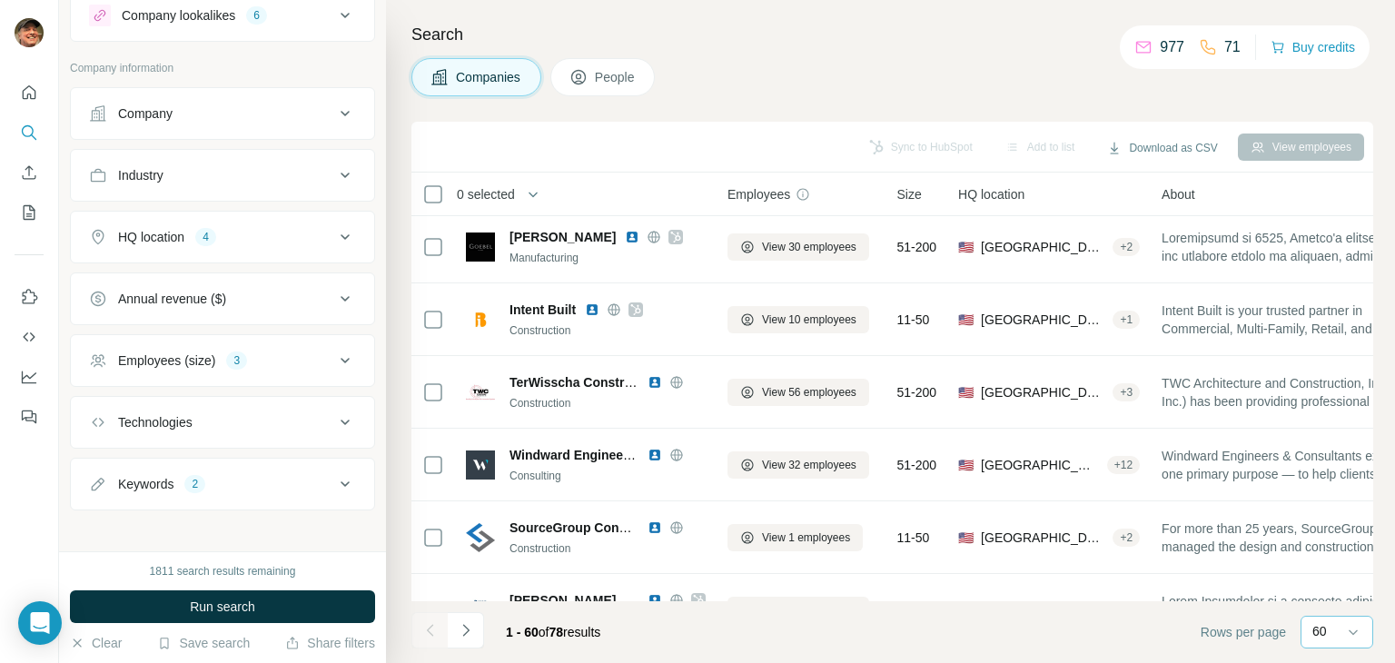
scroll to position [65, 0]
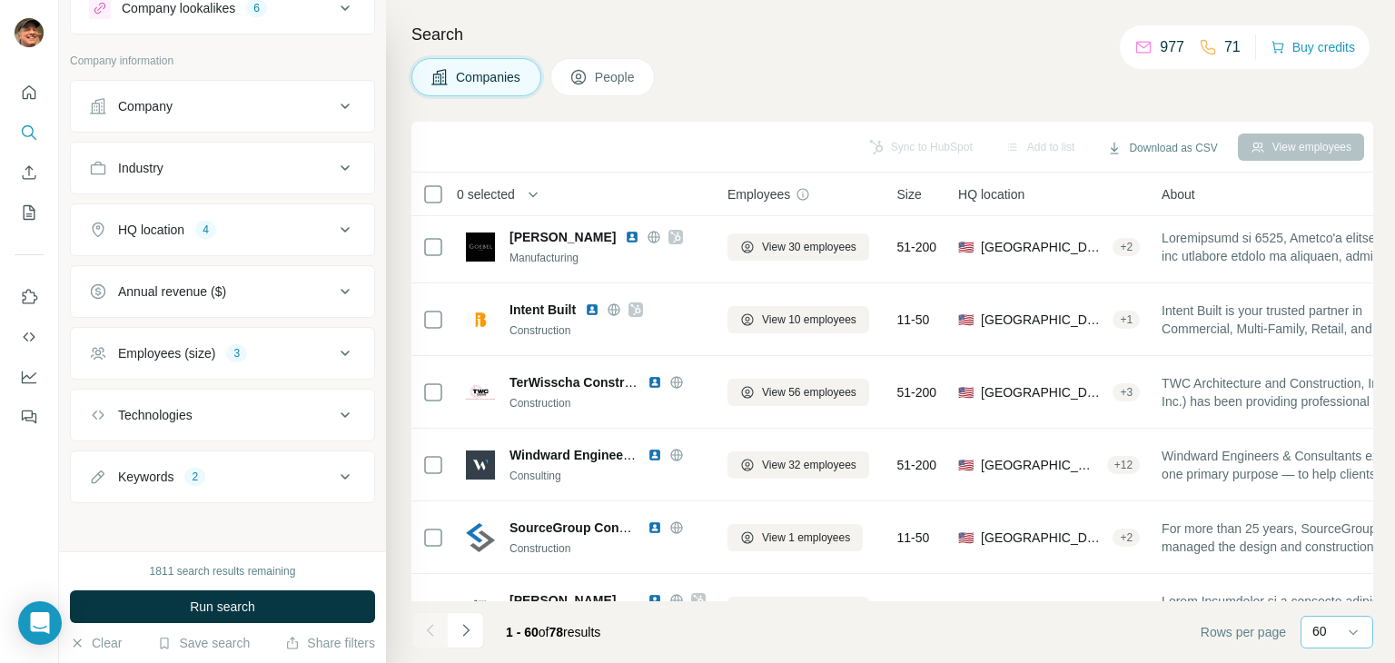
click at [297, 475] on div "Keywords 2" at bounding box center [211, 477] width 245 height 18
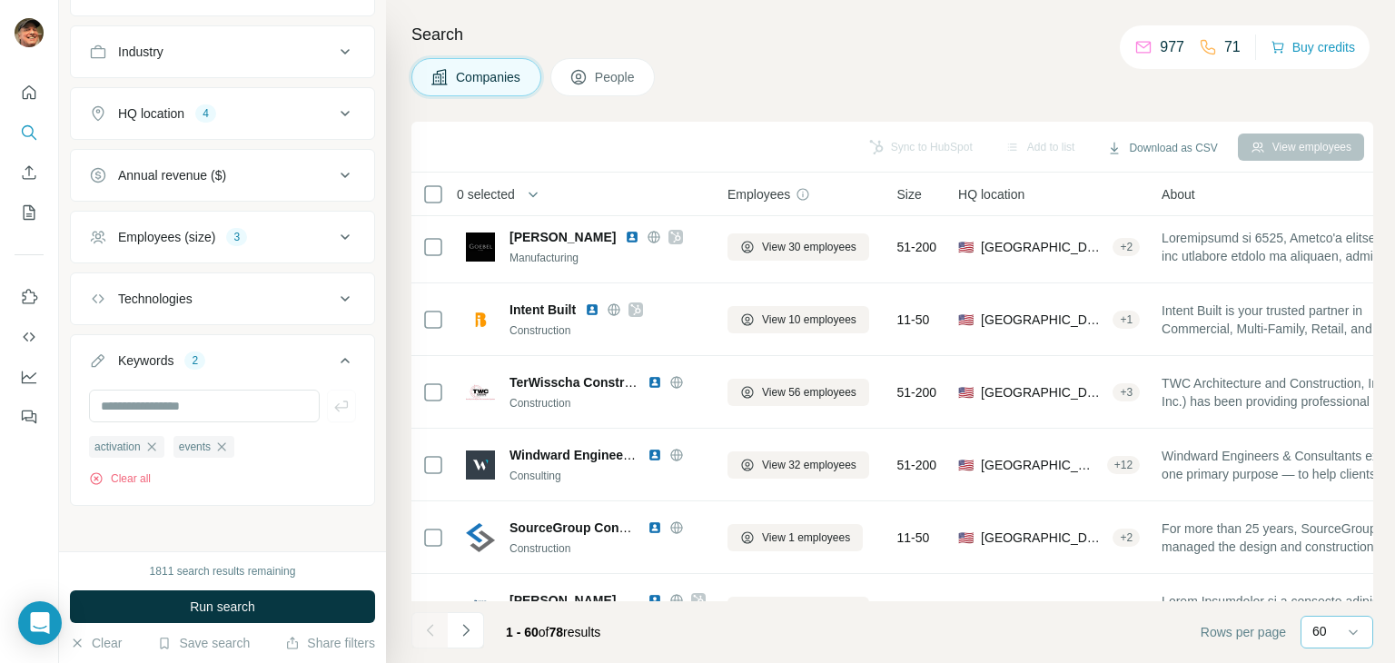
scroll to position [184, 0]
click at [254, 603] on span "Run search" at bounding box center [222, 607] width 65 height 18
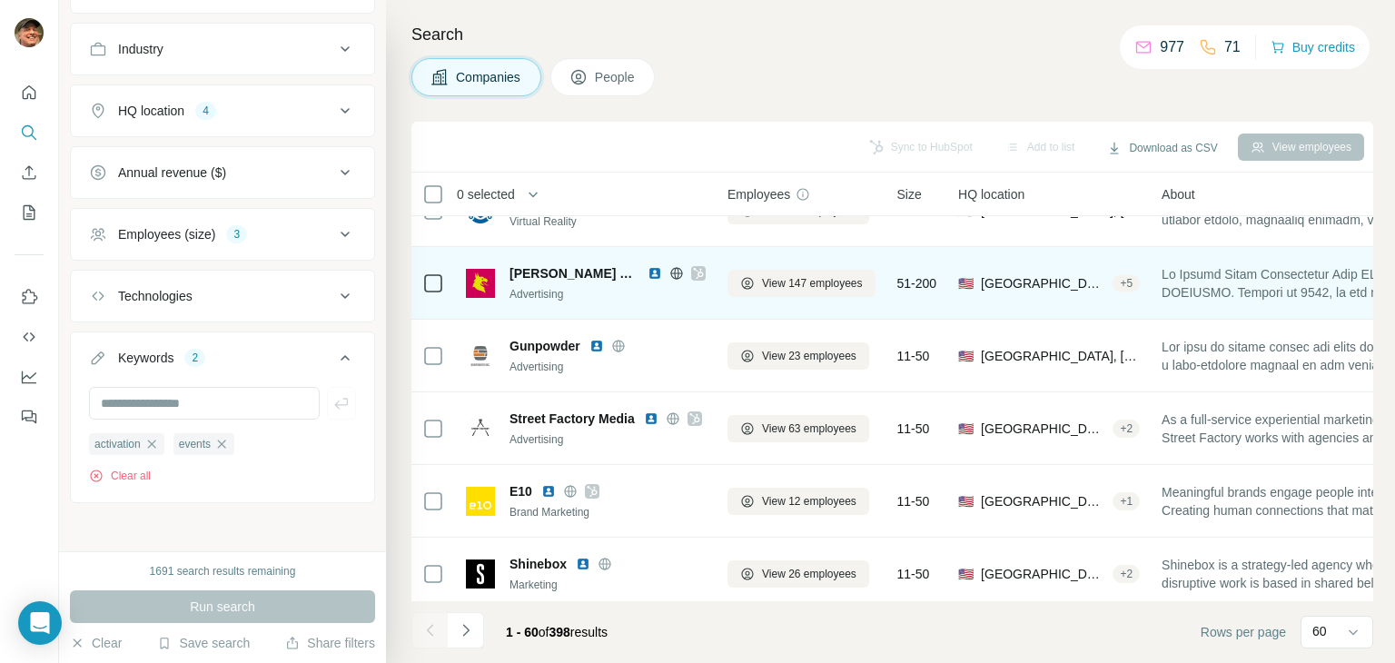
scroll to position [1440, 0]
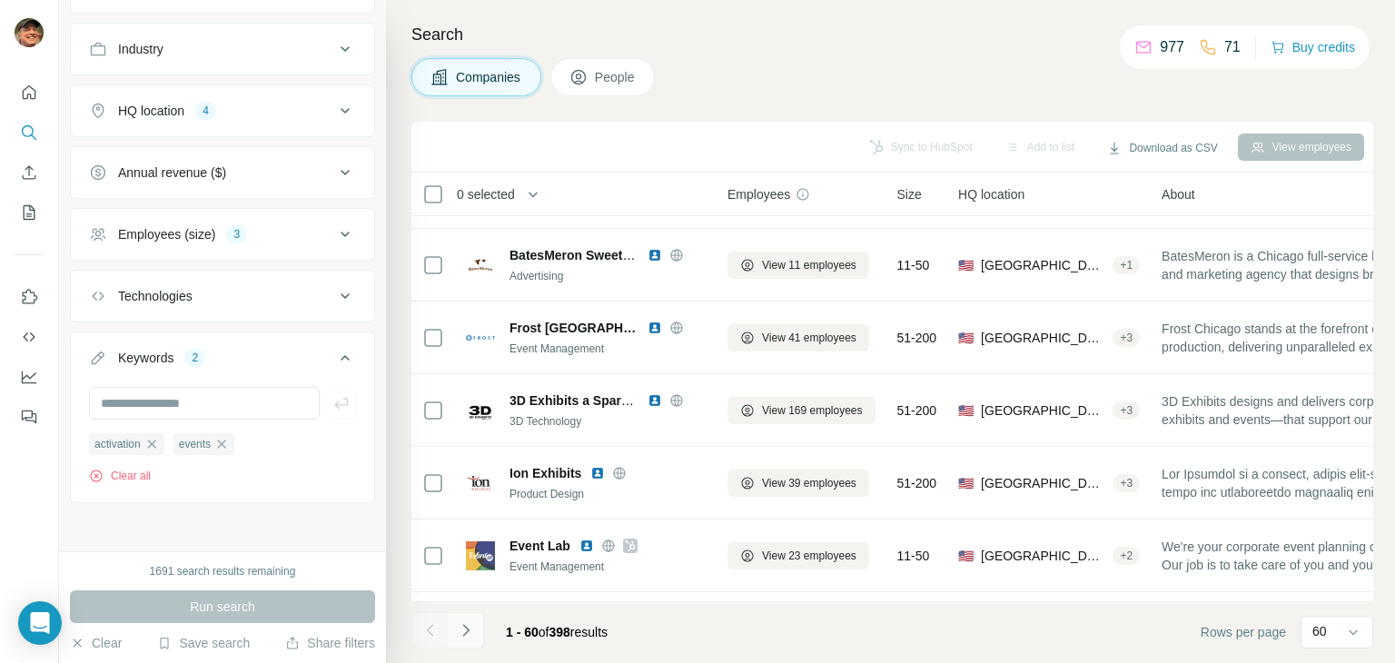
click at [465, 619] on button "Navigate to next page" at bounding box center [466, 630] width 36 height 36
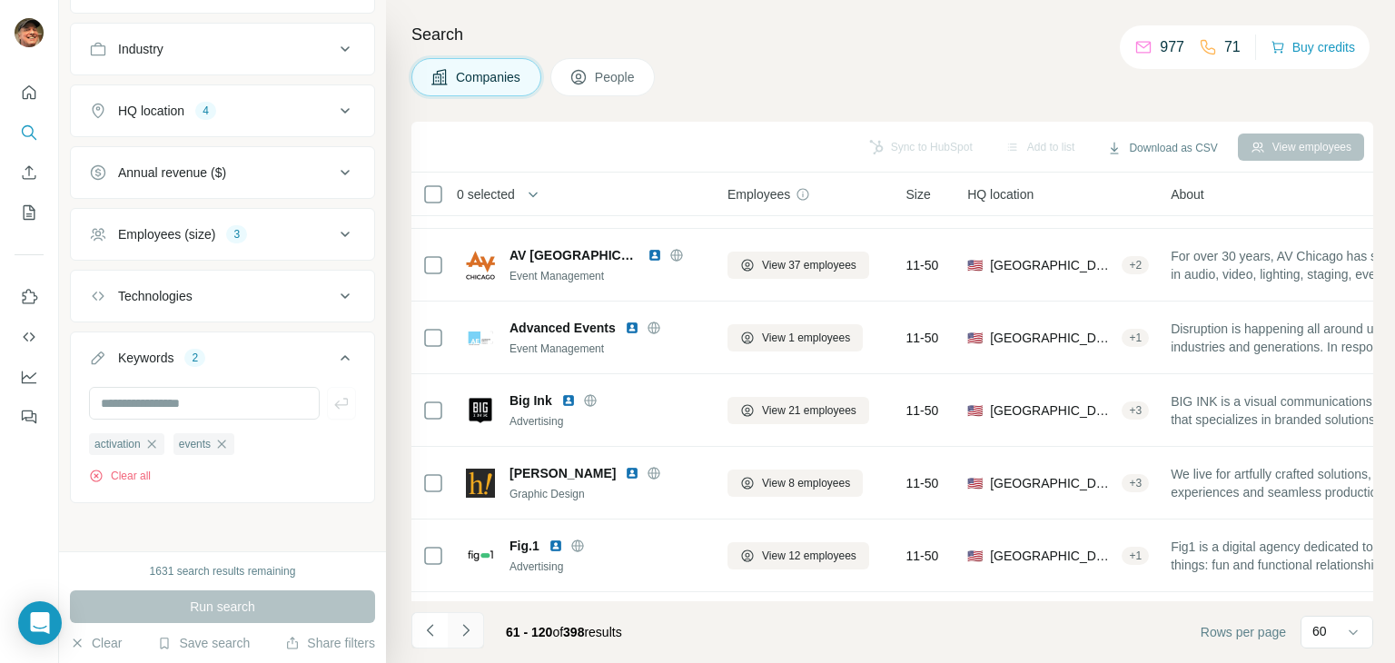
scroll to position [2894, 0]
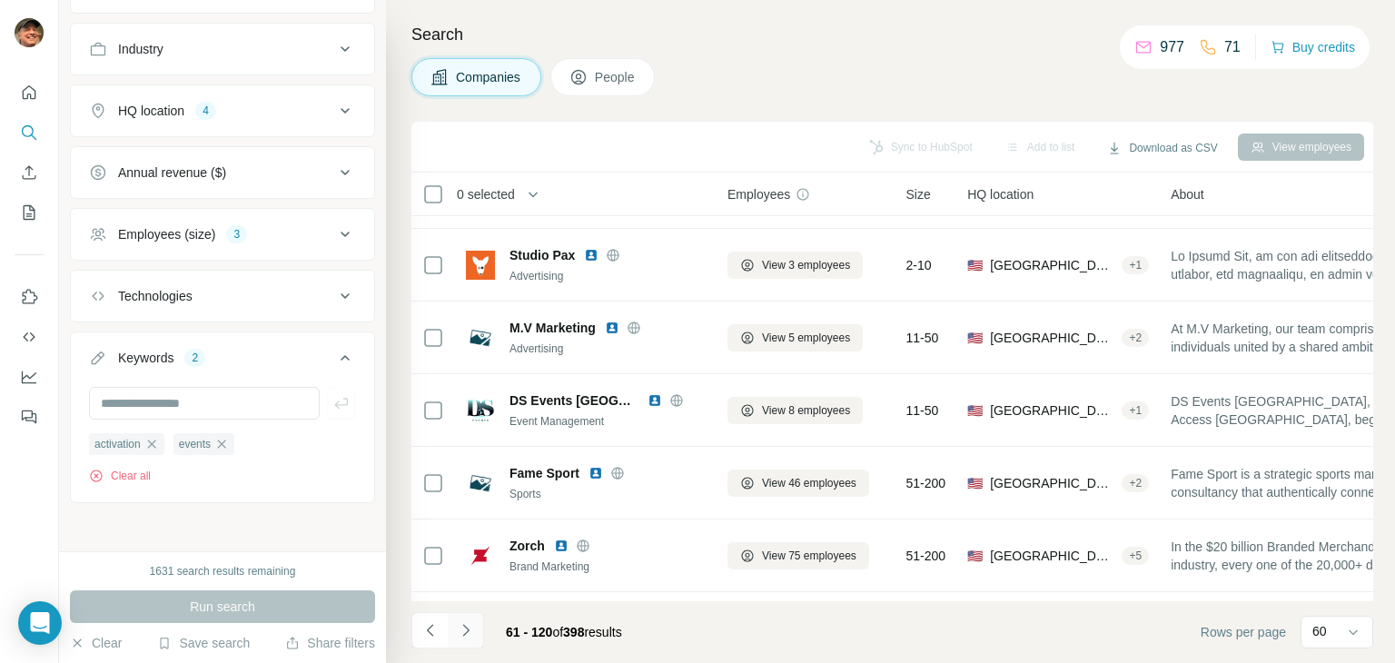
click at [466, 632] on icon "Navigate to next page" at bounding box center [465, 630] width 6 height 12
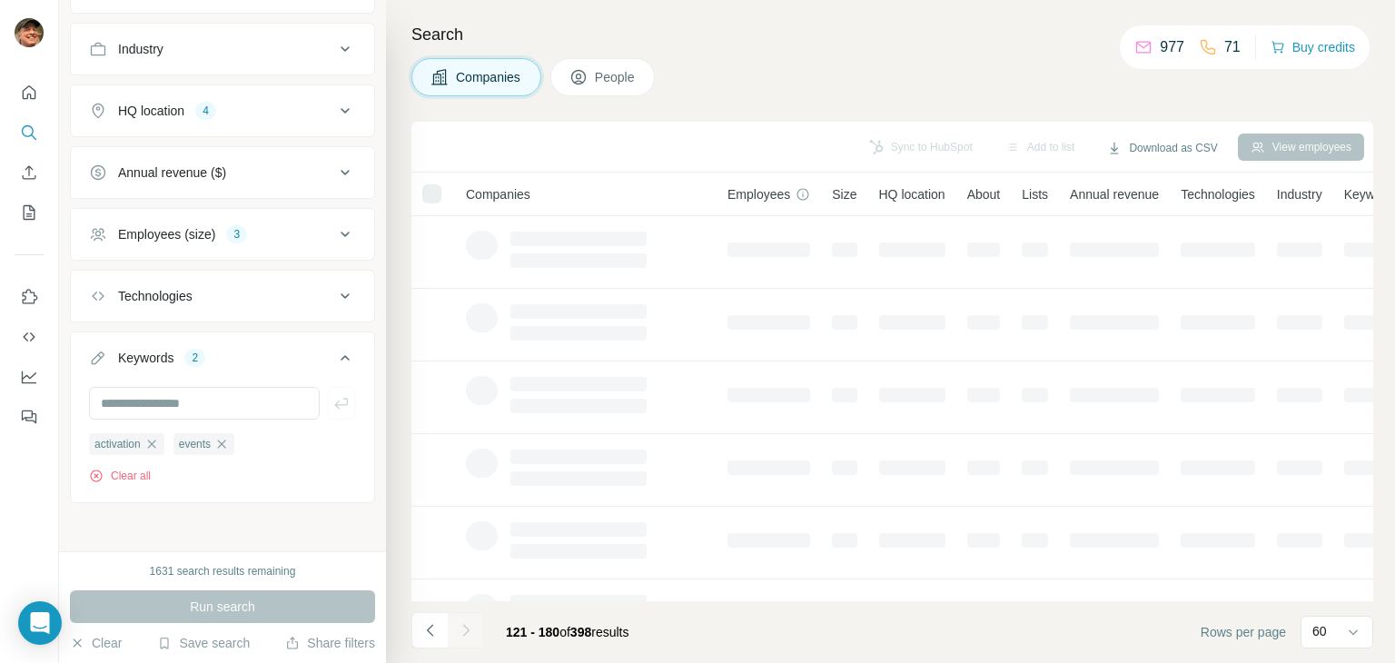
scroll to position [0, 0]
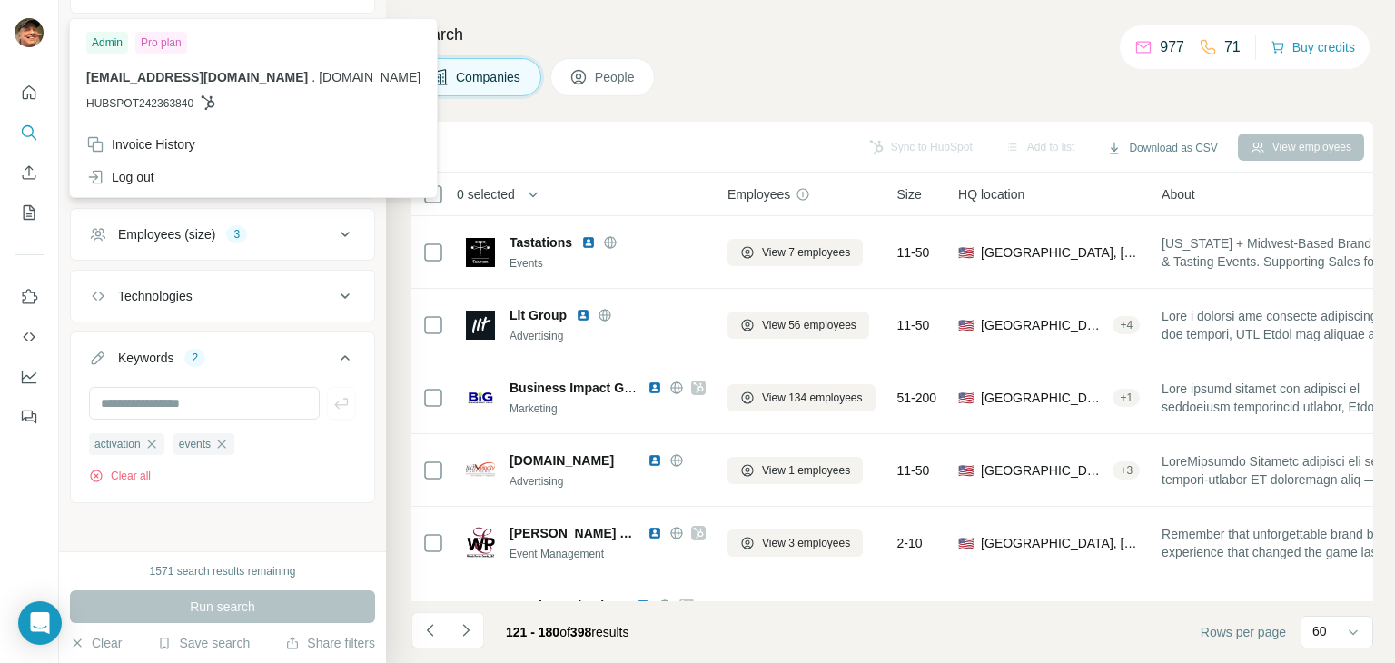
click at [500, 19] on div "Search Companies People Sync to HubSpot Add to list Download as CSV View employ…" at bounding box center [890, 331] width 1009 height 663
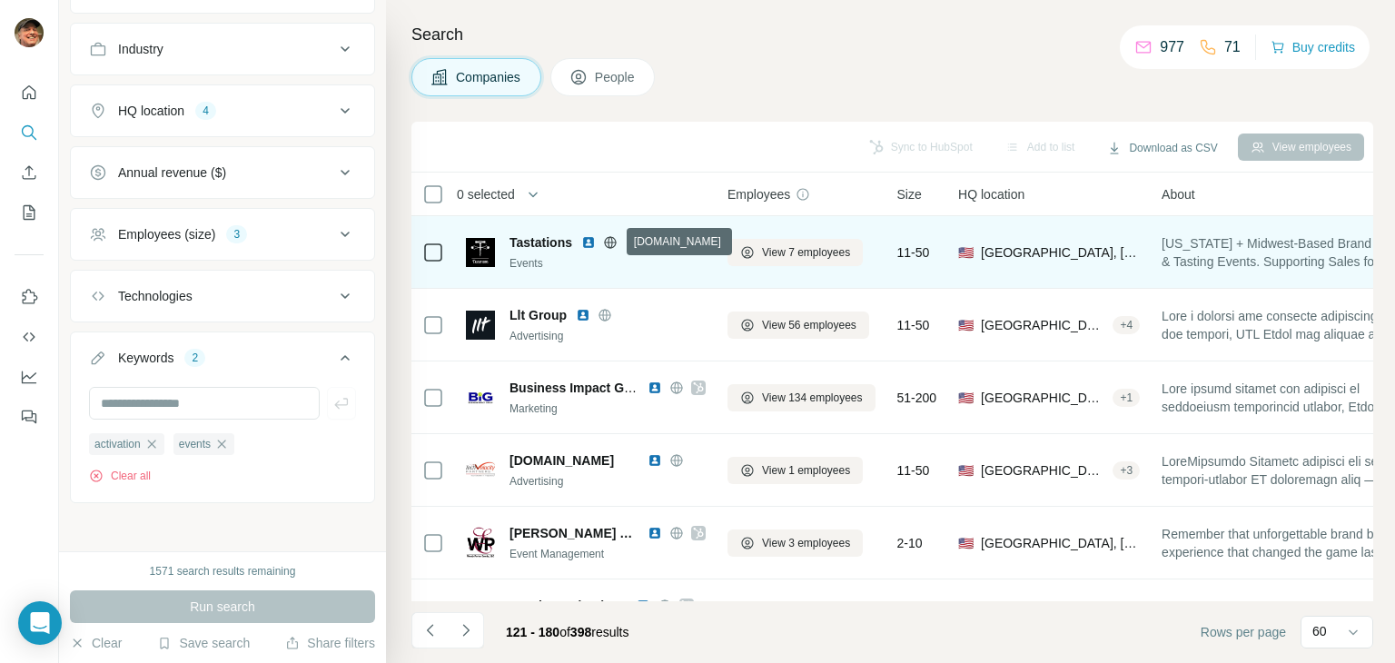
drag, startPoint x: 609, startPoint y: 238, endPoint x: 599, endPoint y: 236, distance: 10.2
click at [599, 236] on div at bounding box center [610, 242] width 58 height 15
click at [607, 241] on icon at bounding box center [610, 242] width 15 height 15
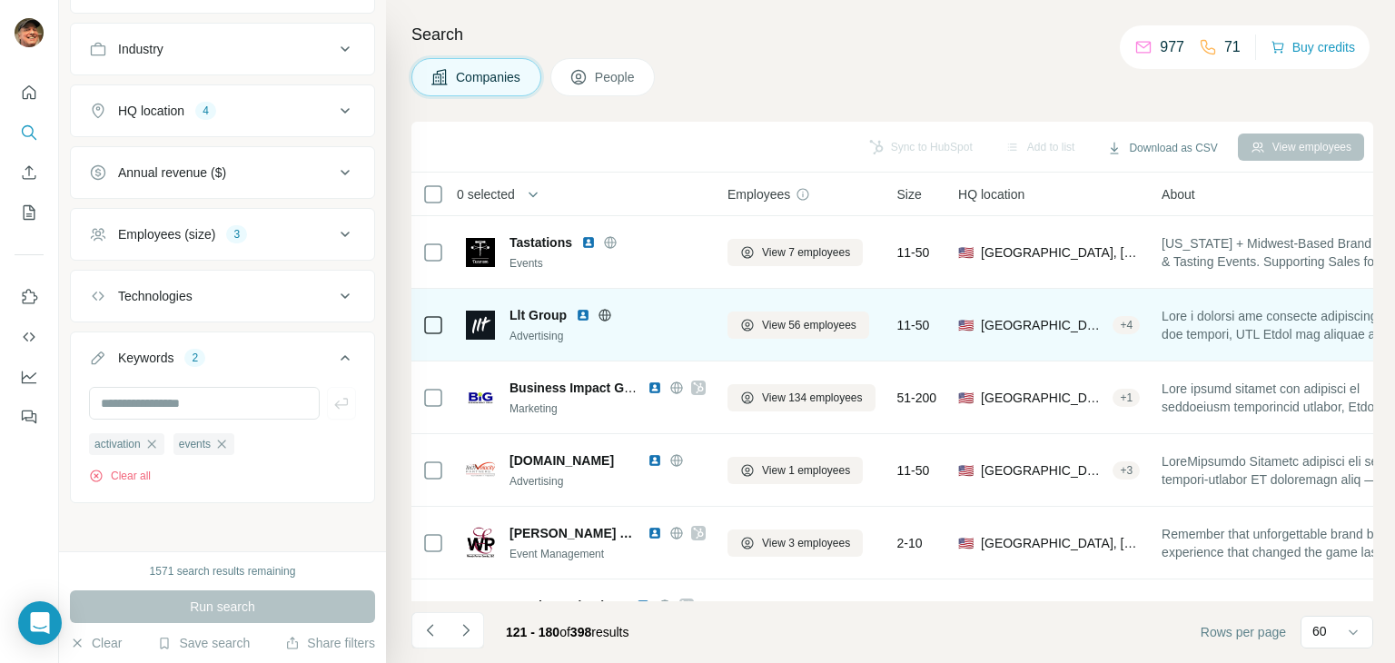
click at [601, 311] on icon at bounding box center [605, 315] width 15 height 15
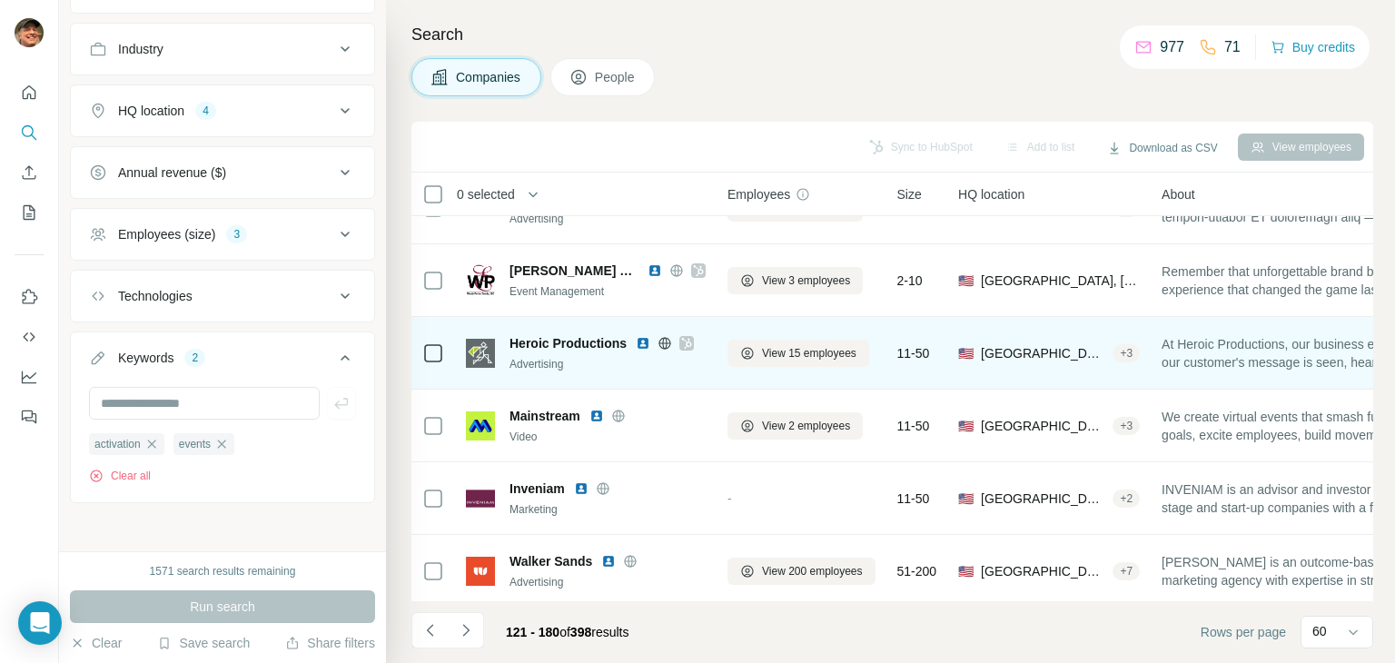
scroll to position [272, 0]
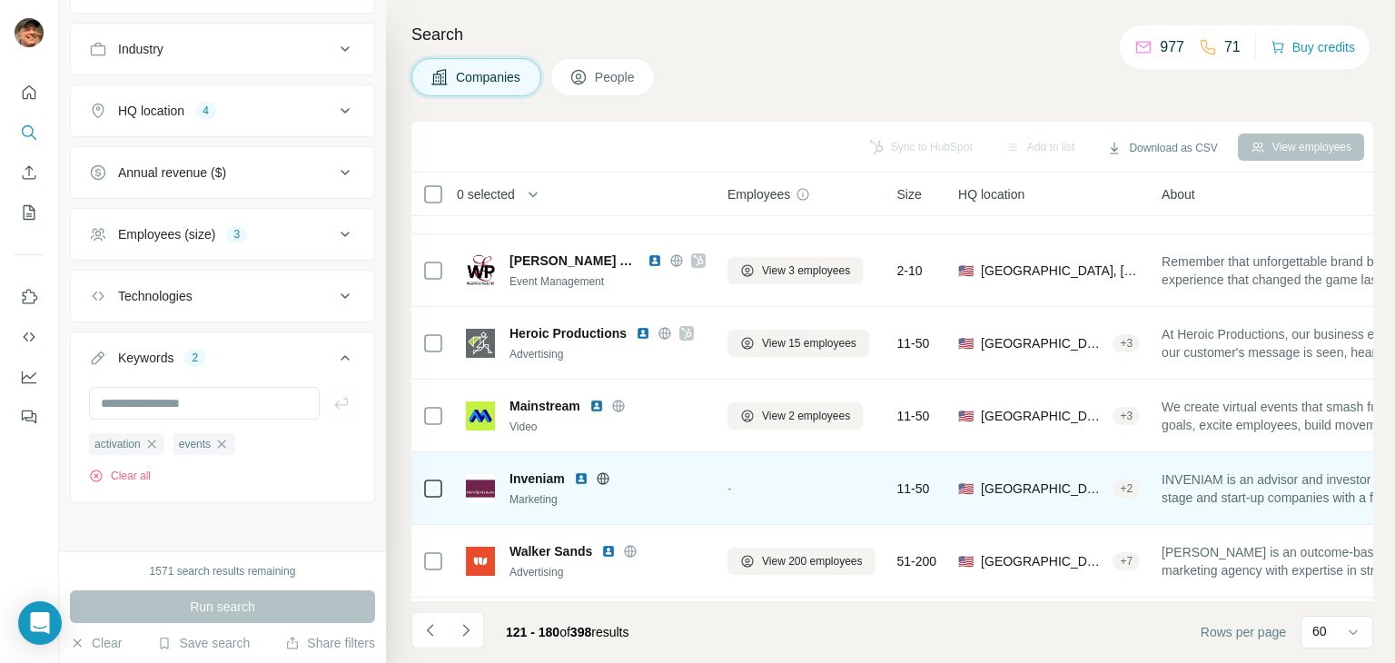
click at [602, 477] on icon at bounding box center [603, 478] width 15 height 15
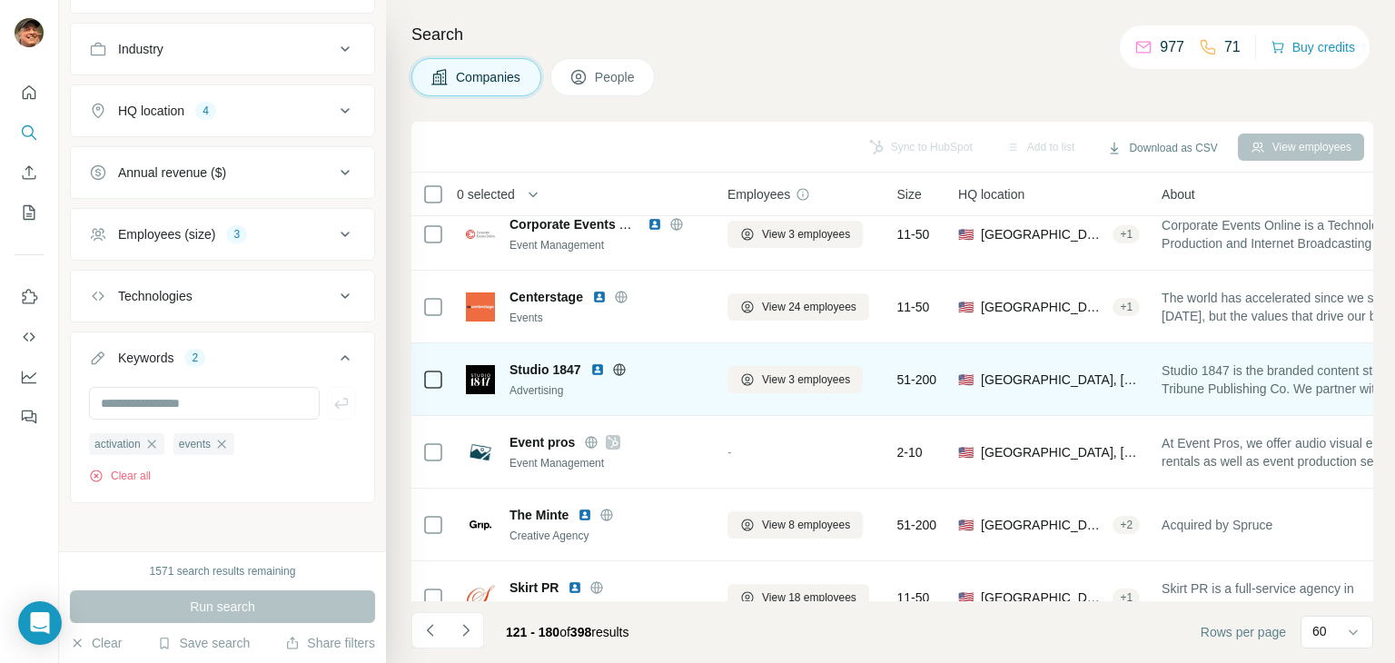
scroll to position [727, 0]
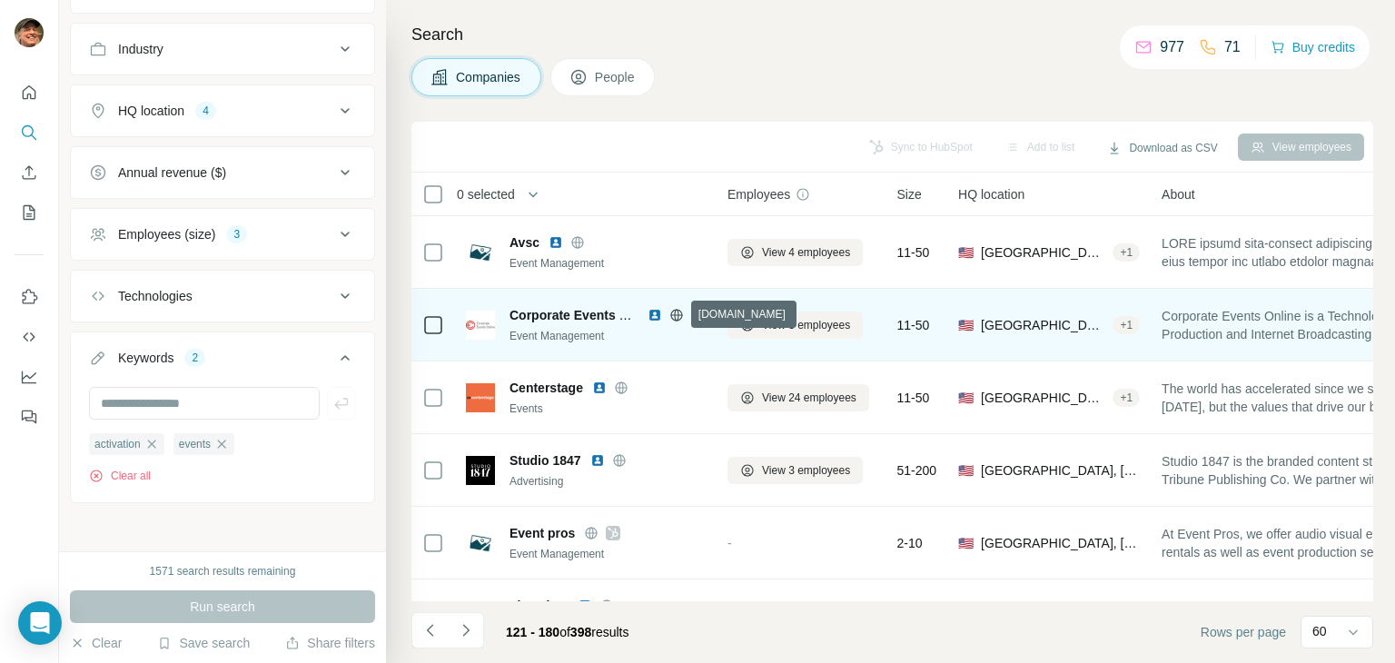
click at [676, 310] on icon at bounding box center [676, 315] width 5 height 12
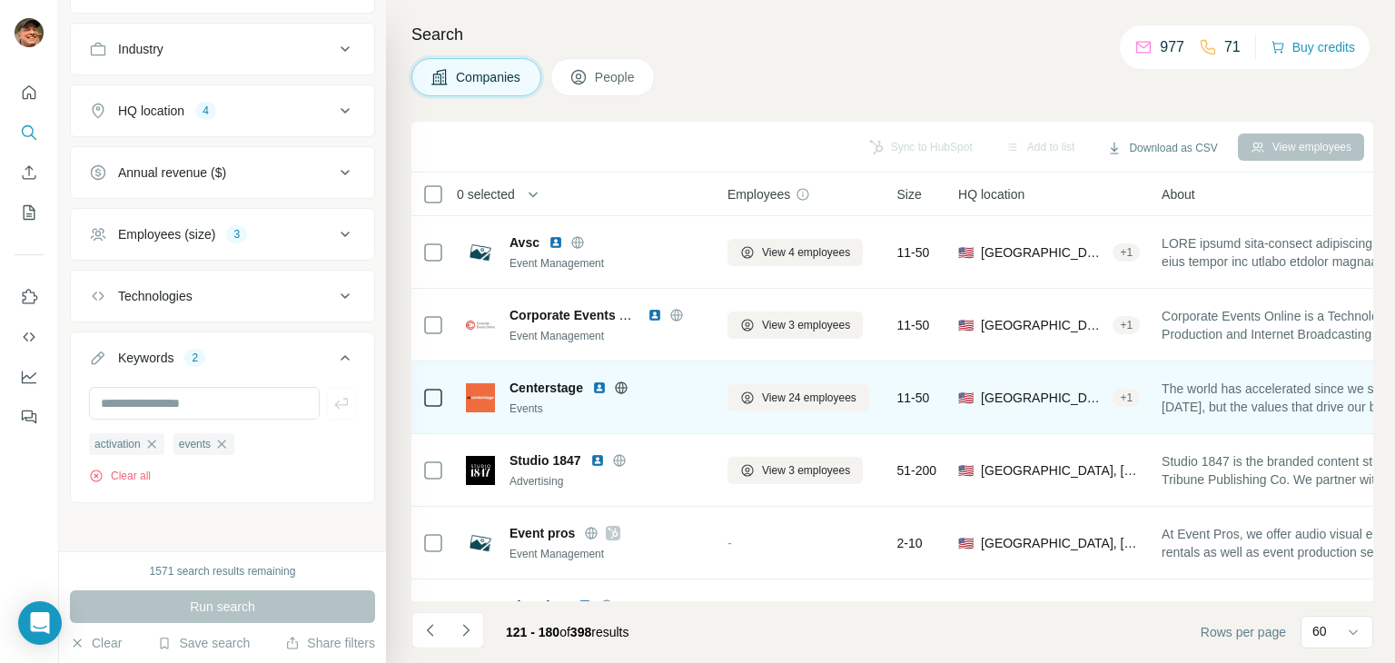
click at [622, 385] on icon at bounding box center [620, 387] width 5 height 12
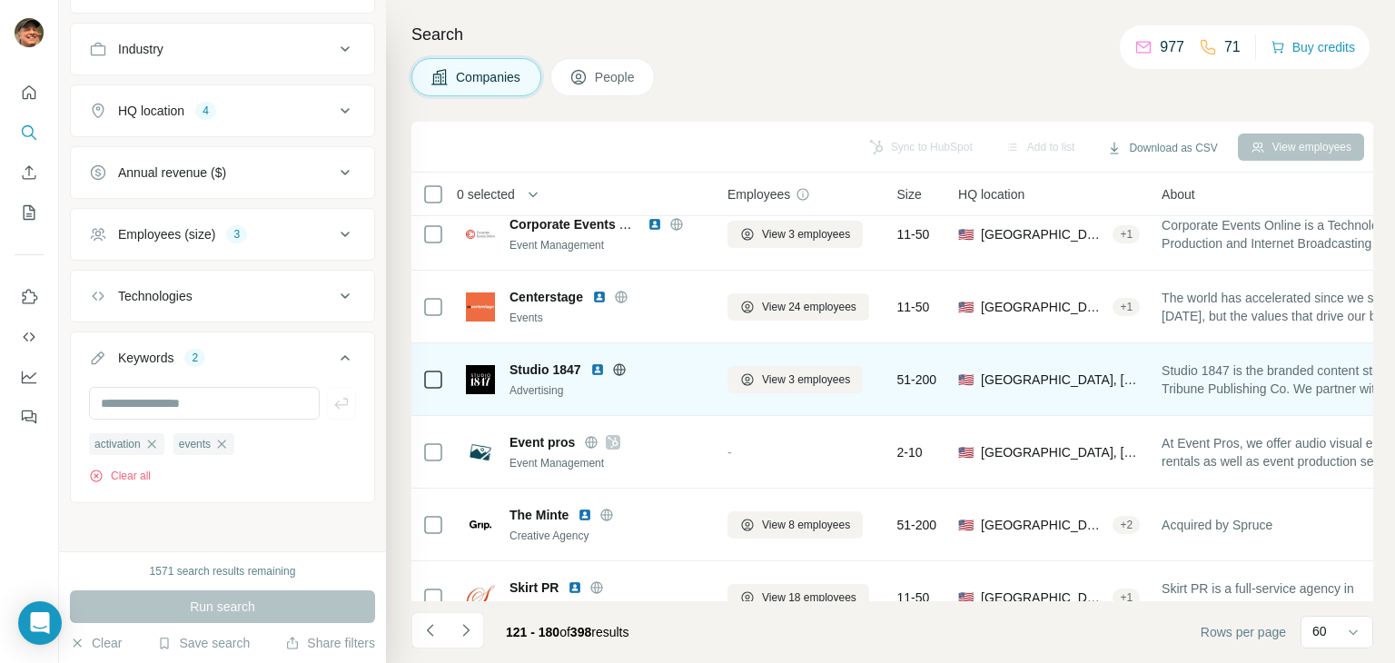
click at [621, 367] on icon at bounding box center [619, 369] width 5 height 12
